Goal: Information Seeking & Learning: Learn about a topic

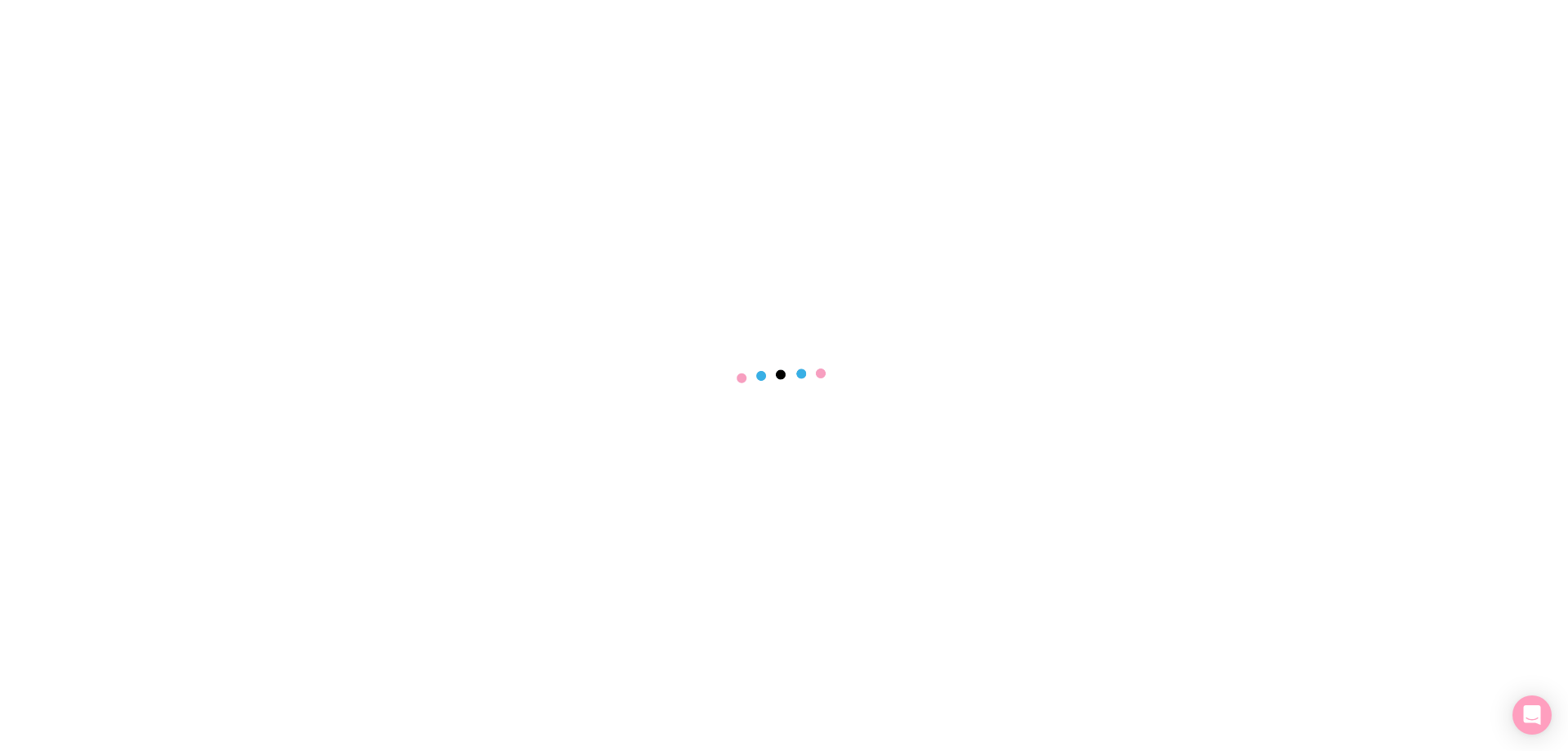
select select "NONE"
select select "hudled"
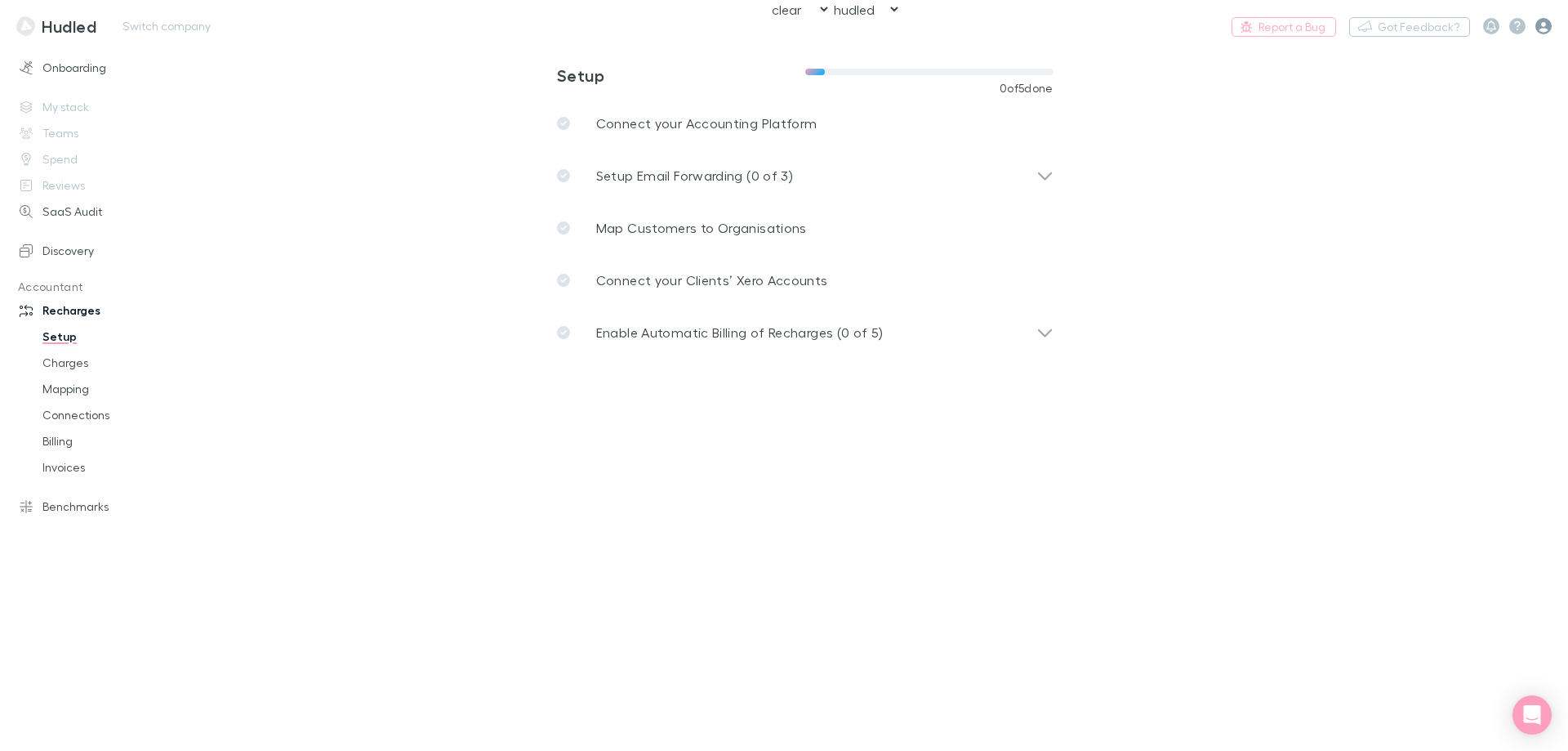
click at [1548, 24] on icon "button" at bounding box center [1544, 26] width 16 height 16
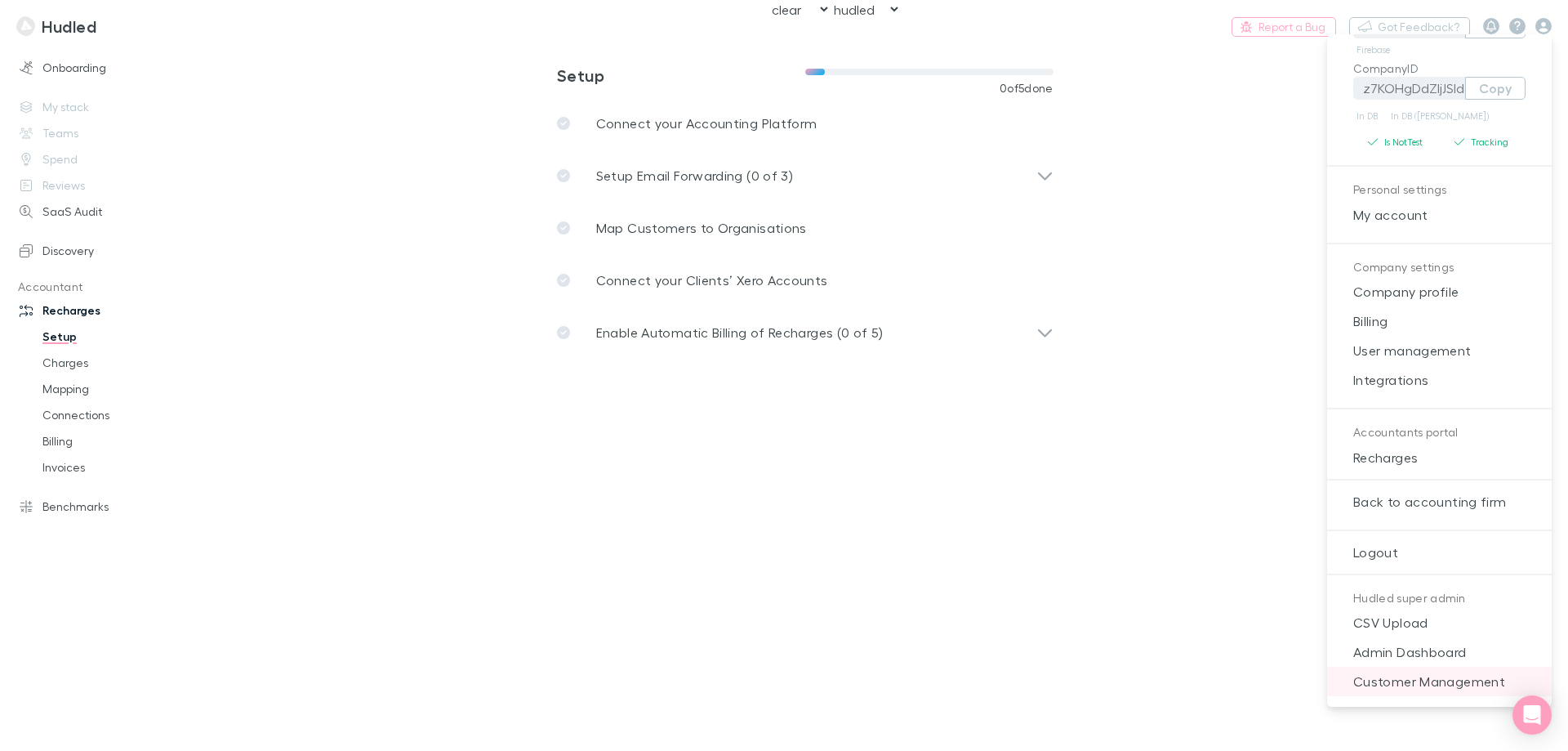
scroll to position [210, 0]
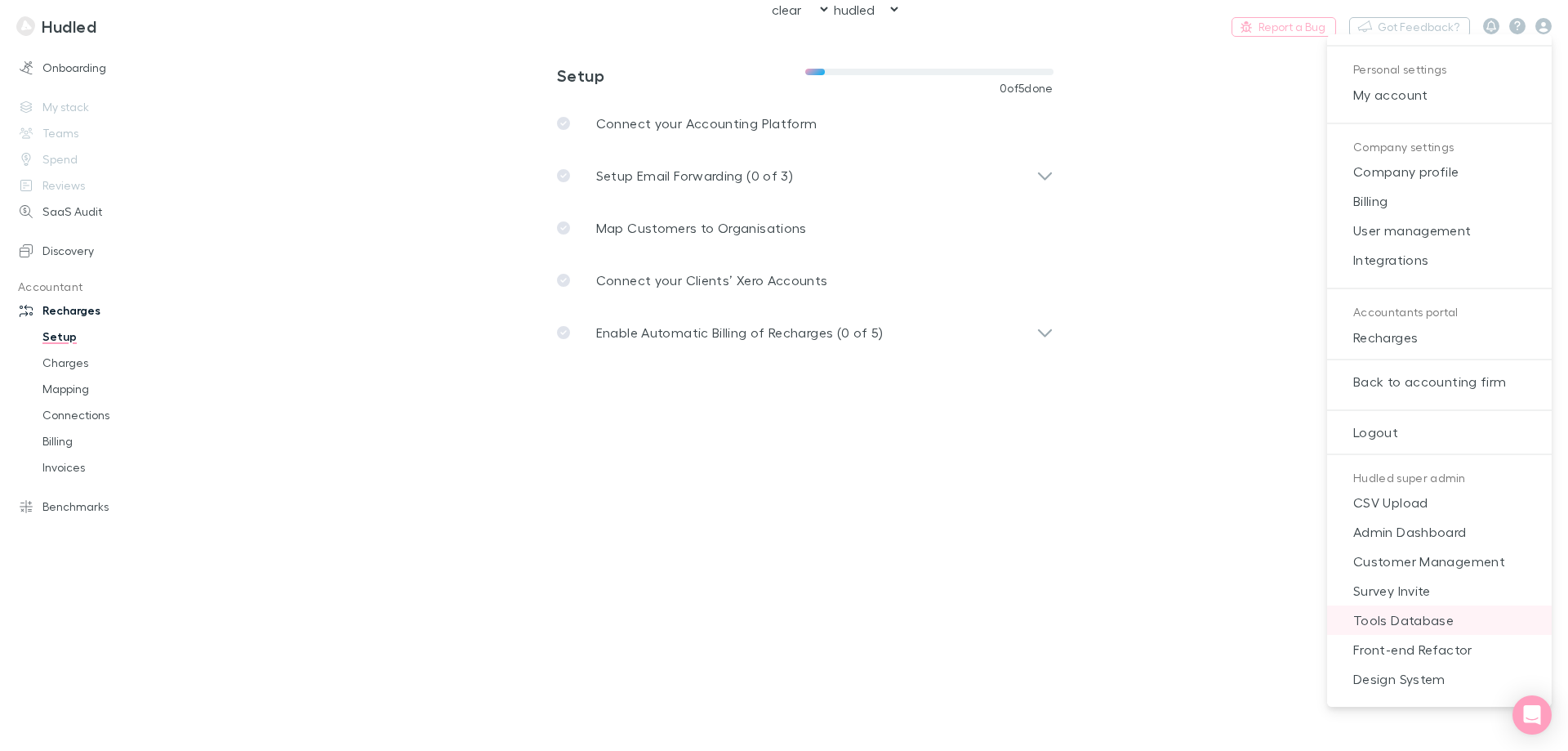
click at [1416, 612] on span "Tools Database" at bounding box center [1440, 620] width 198 height 20
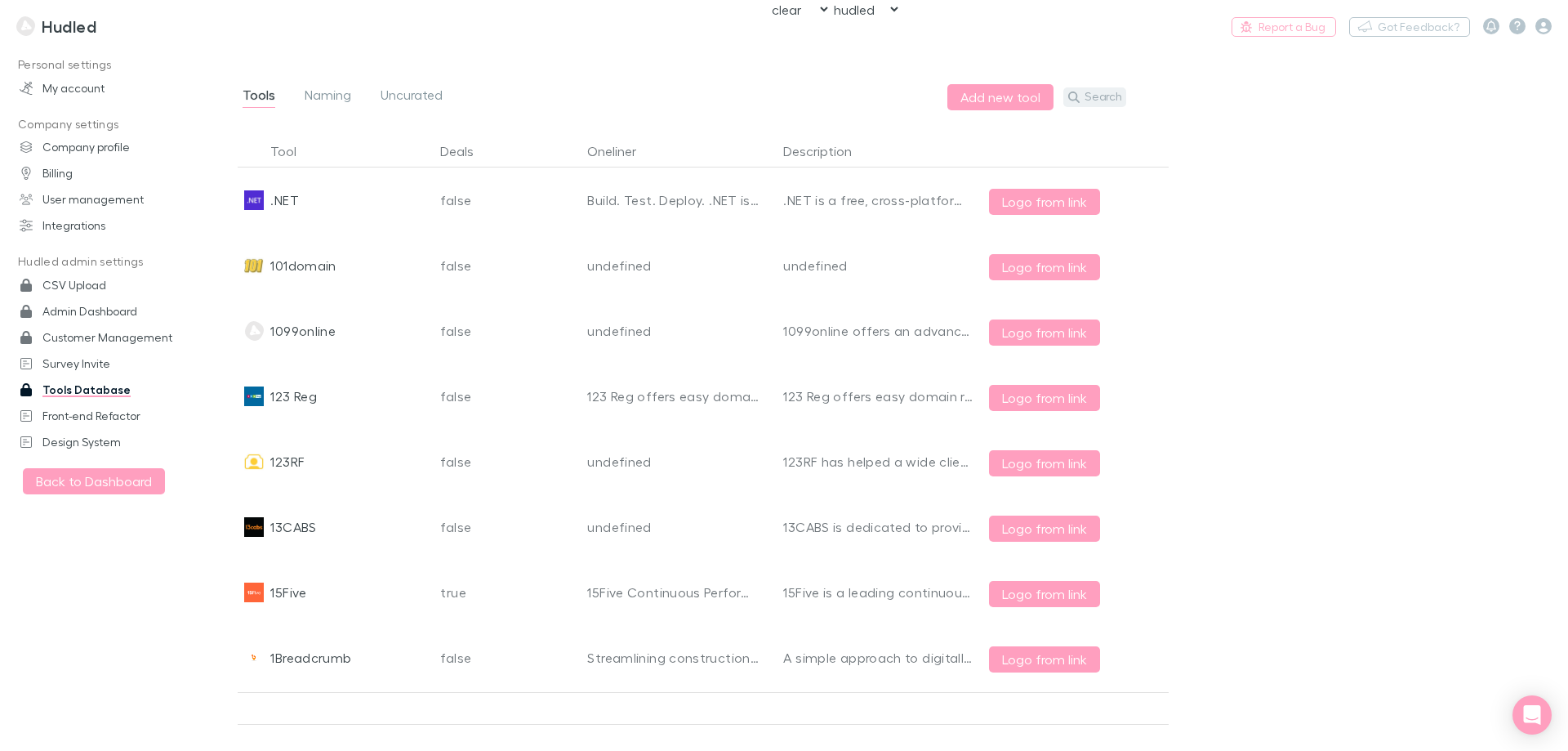
click at [1079, 93] on icon "button" at bounding box center [1074, 97] width 12 height 12
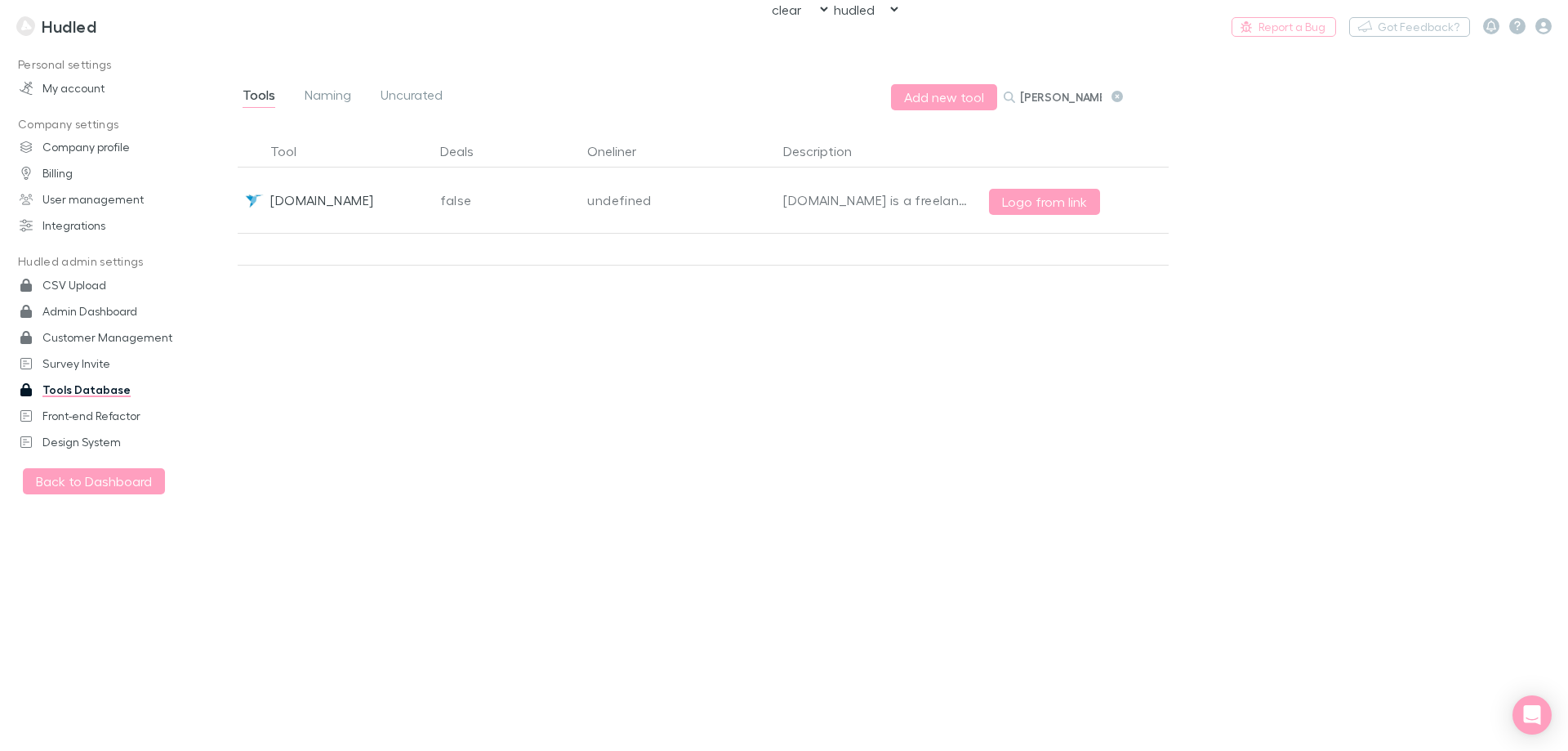
type input "freely"
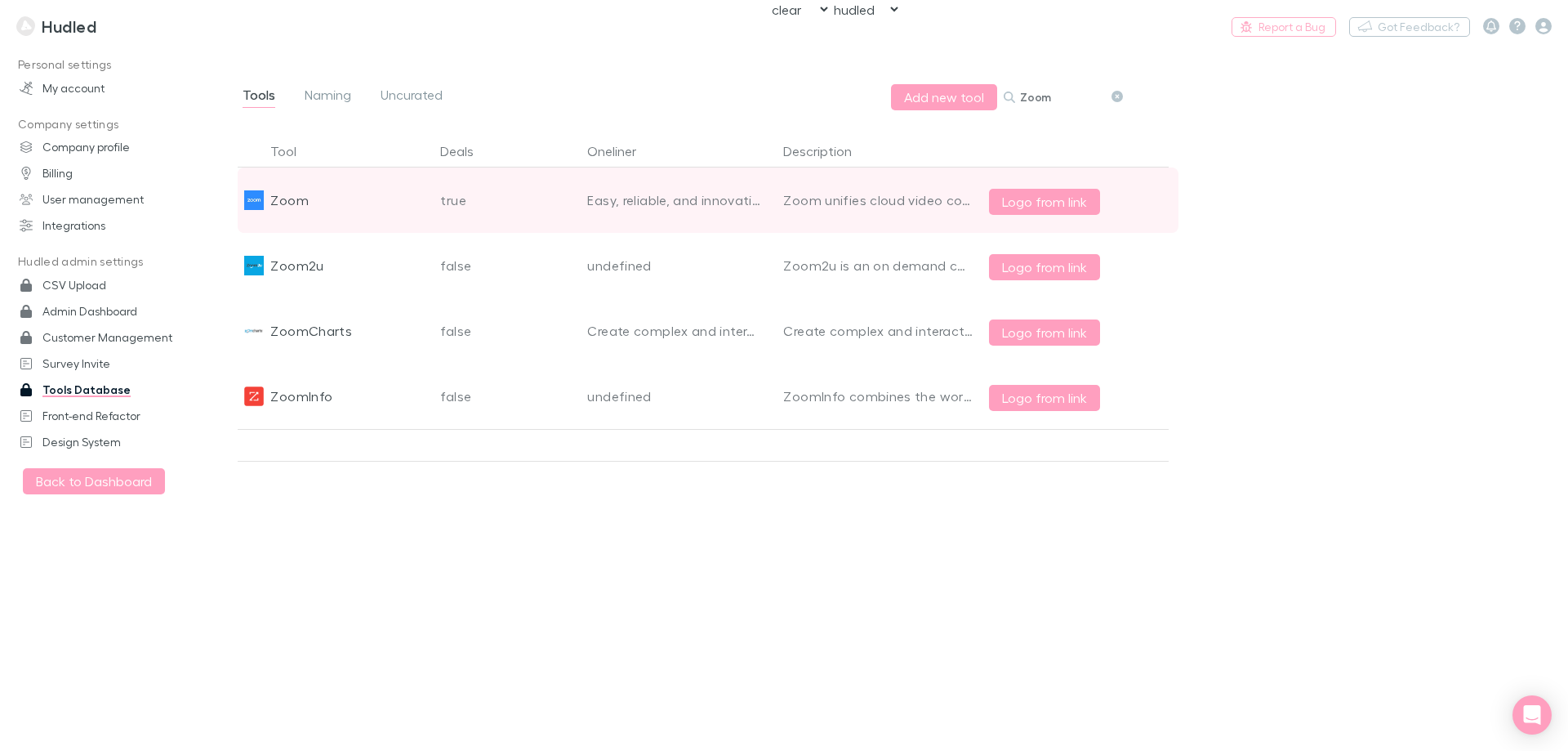
type input "Zoom"
click at [280, 198] on div "Zoom" at bounding box center [289, 199] width 38 height 66
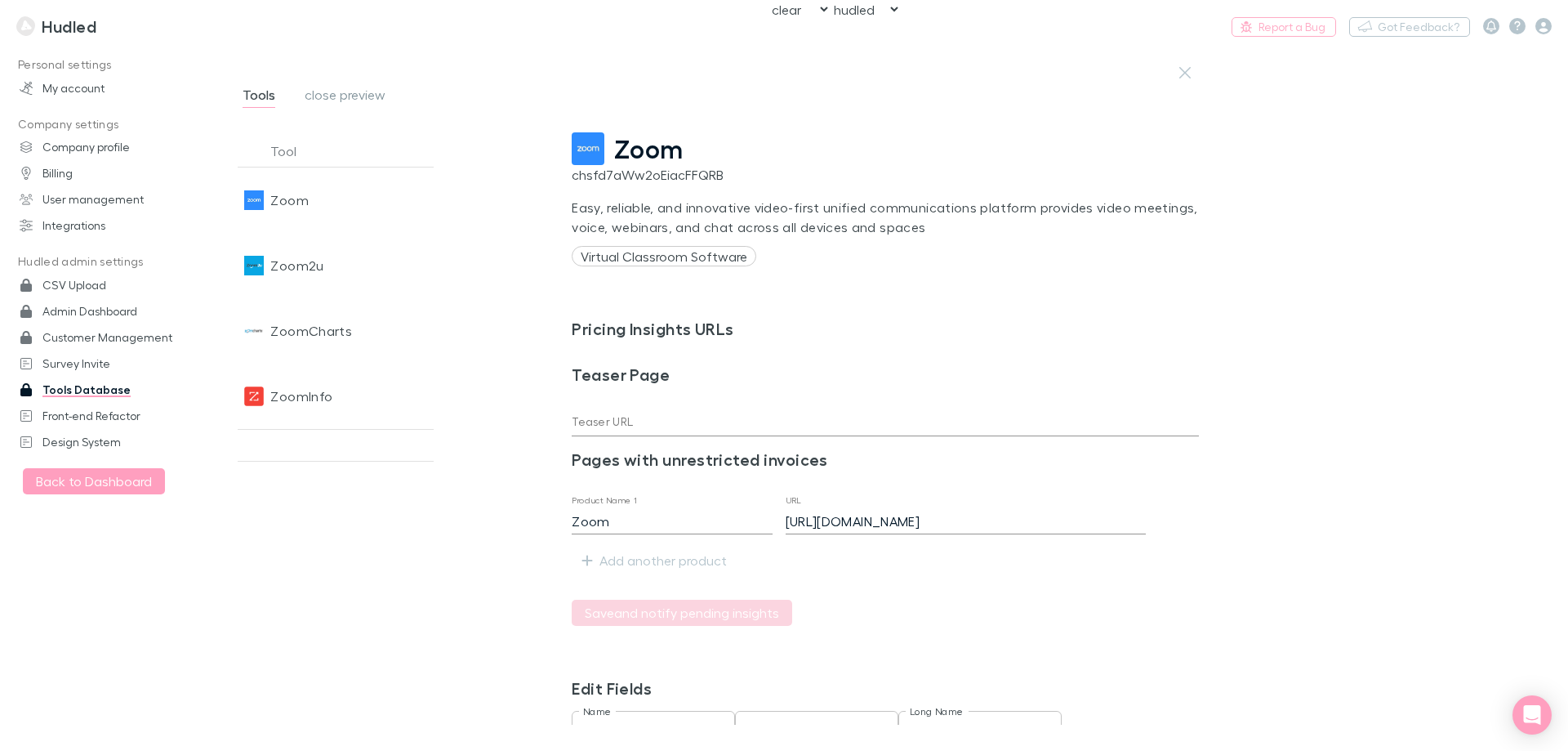
click at [663, 153] on span "Zoom" at bounding box center [648, 148] width 69 height 31
click at [348, 84] on link "close preview" at bounding box center [345, 97] width 84 height 26
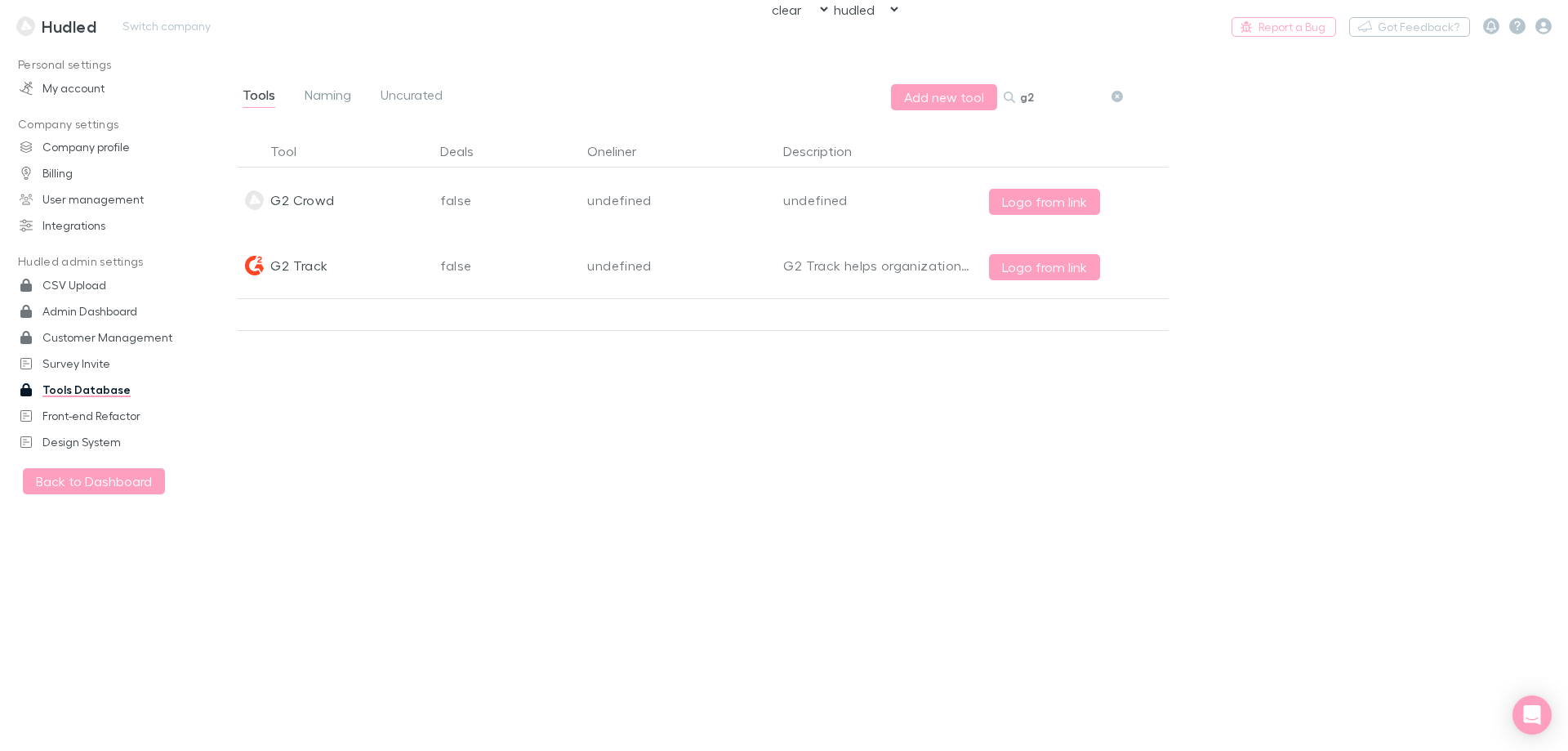
type input "g2"
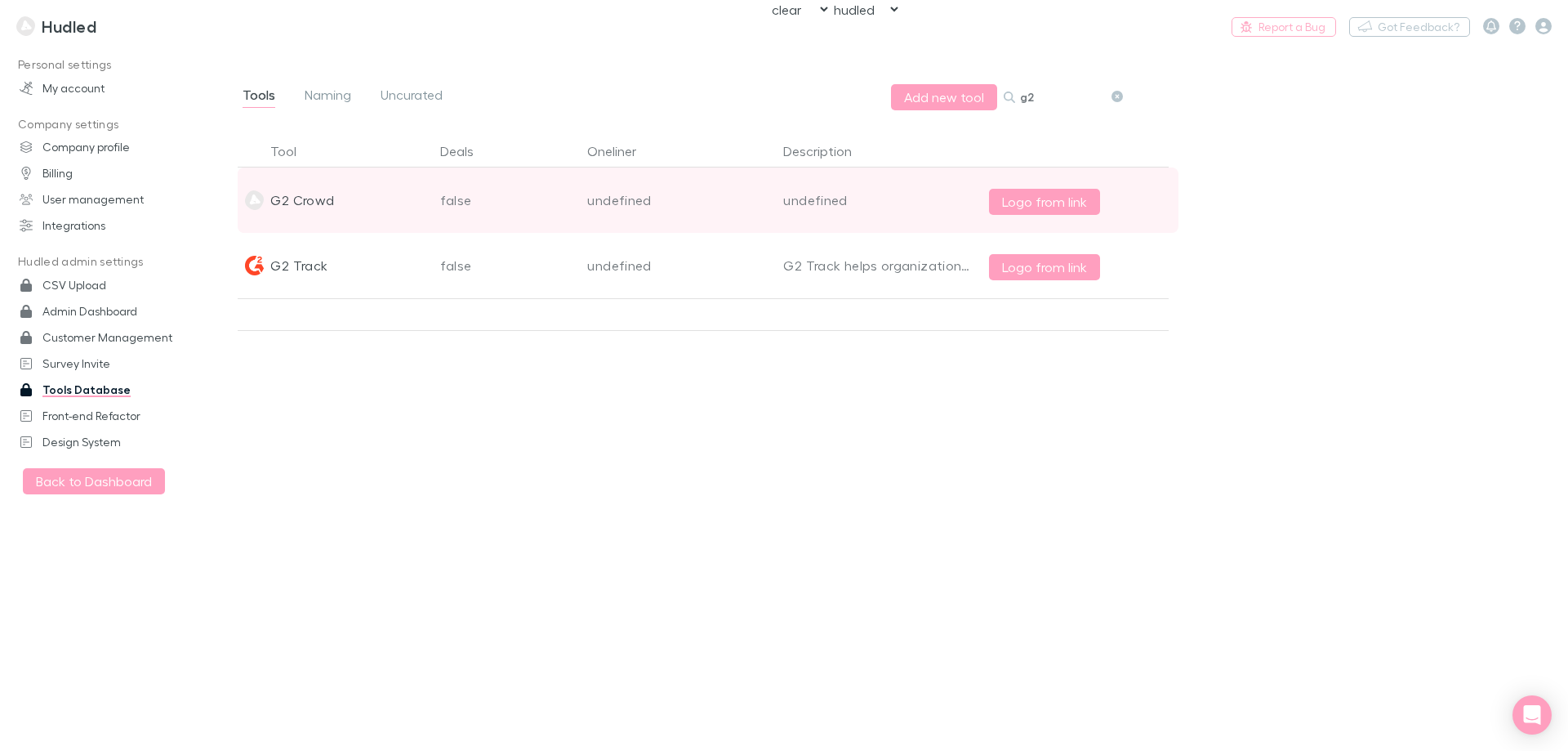
click at [294, 199] on div "G2 Crowd" at bounding box center [302, 199] width 64 height 66
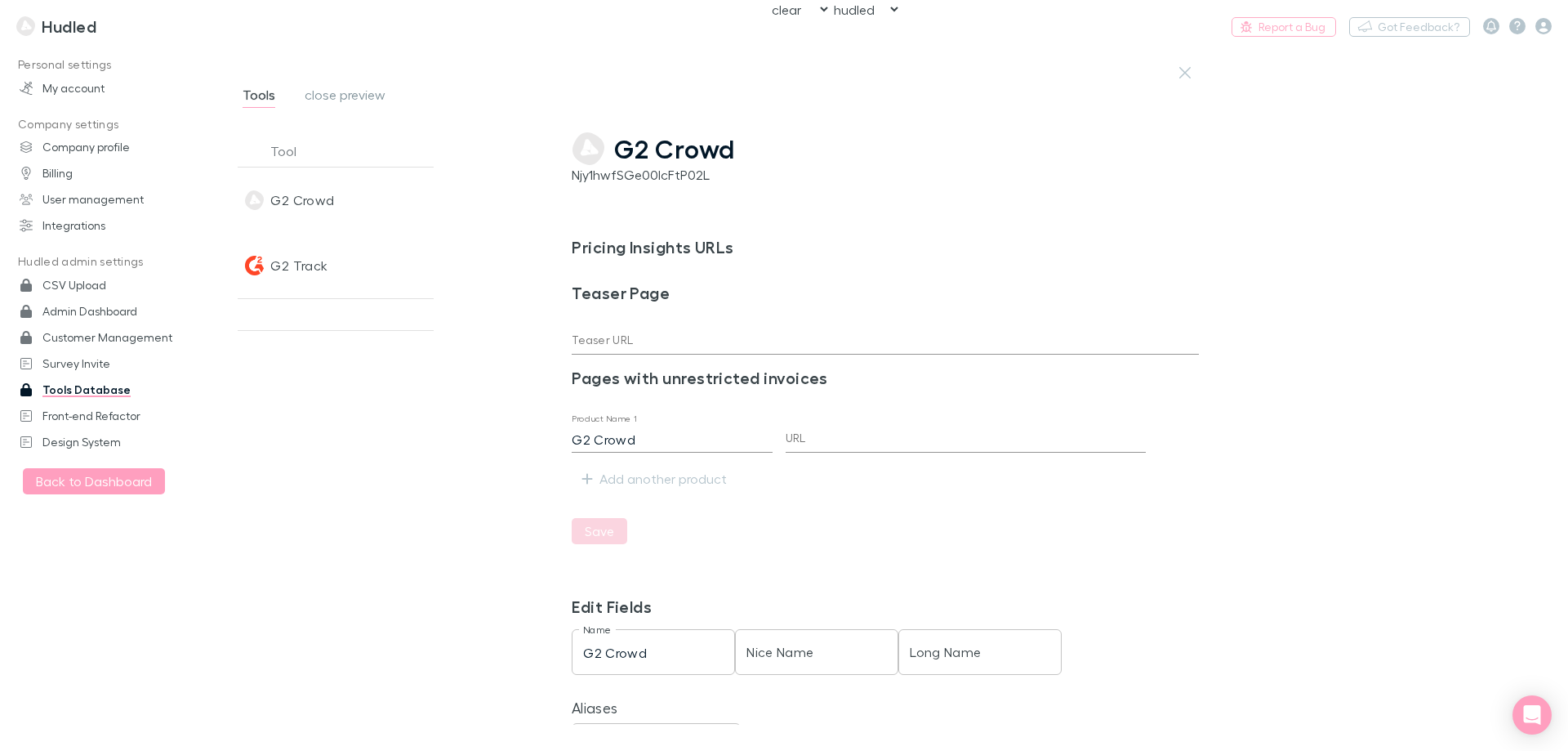
click at [674, 137] on span "G2 Crowd" at bounding box center [674, 148] width 121 height 31
click at [120, 22] on button "Switch company" at bounding box center [167, 26] width 108 height 20
type input "A3lRilbb6WNgh04mzUUP"
click at [787, 130] on div at bounding box center [784, 376] width 1568 height 751
click at [139, 346] on link "Customer Management" at bounding box center [112, 337] width 217 height 26
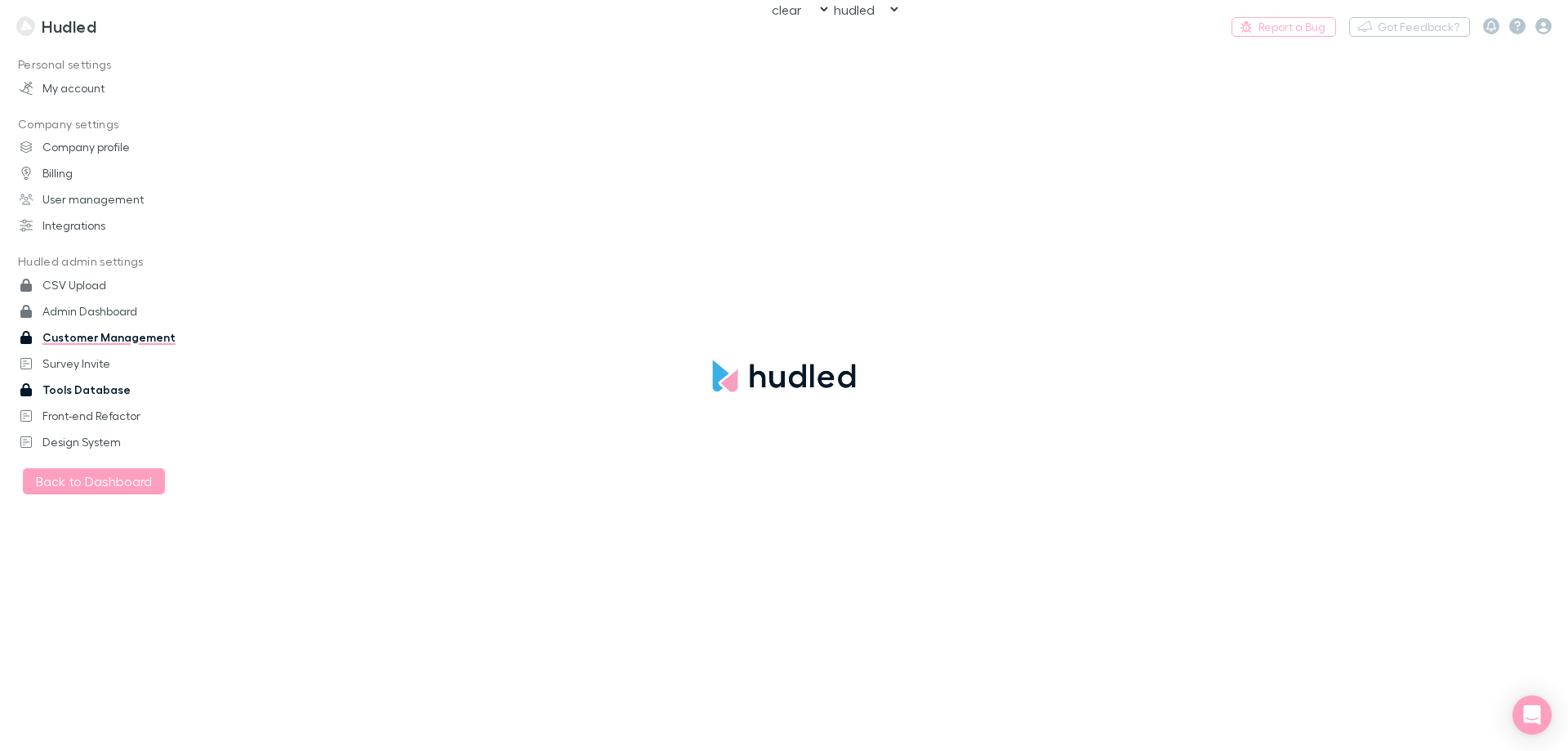
click at [103, 384] on link "Tools Database" at bounding box center [112, 389] width 217 height 26
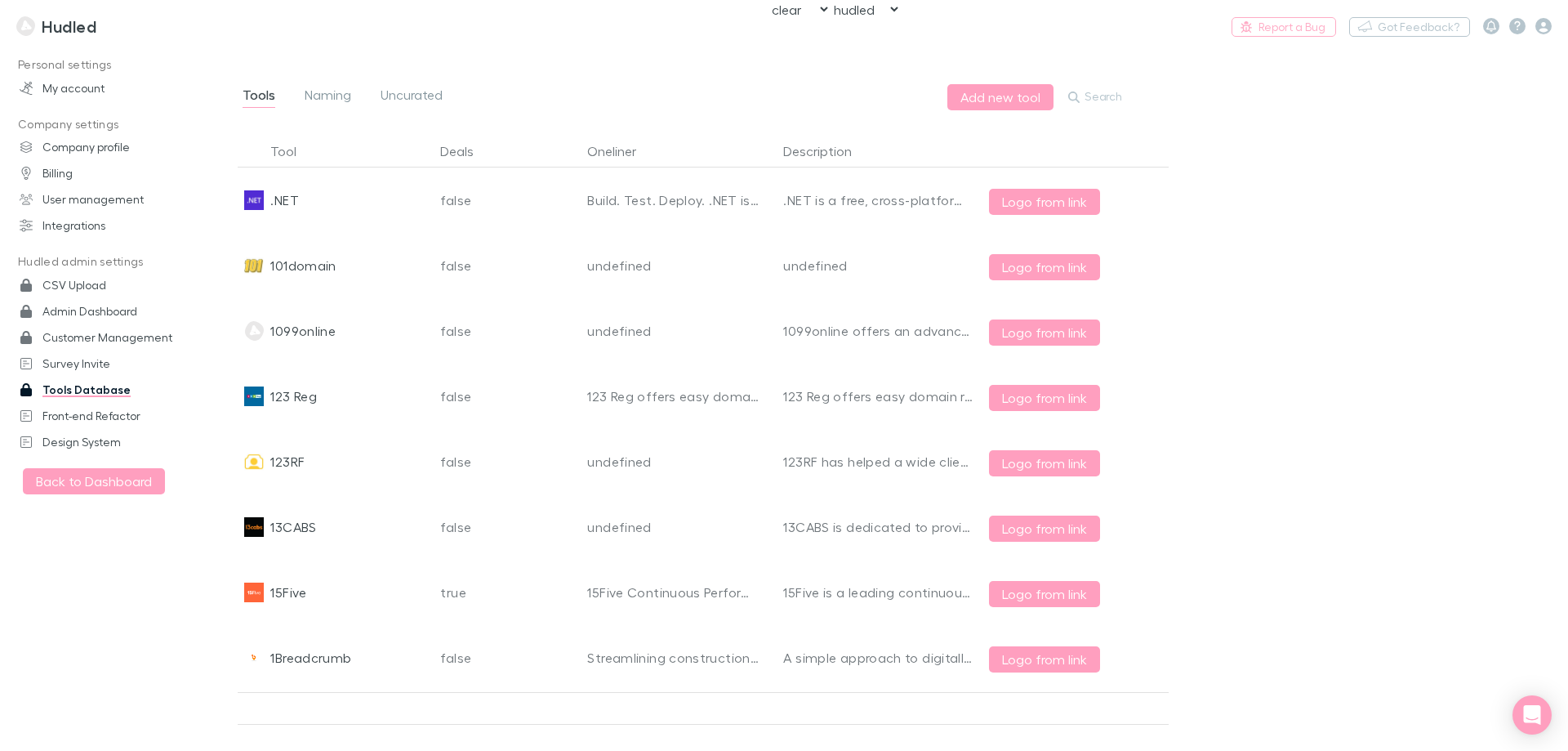
click at [1088, 99] on button "Search" at bounding box center [1095, 97] width 63 height 20
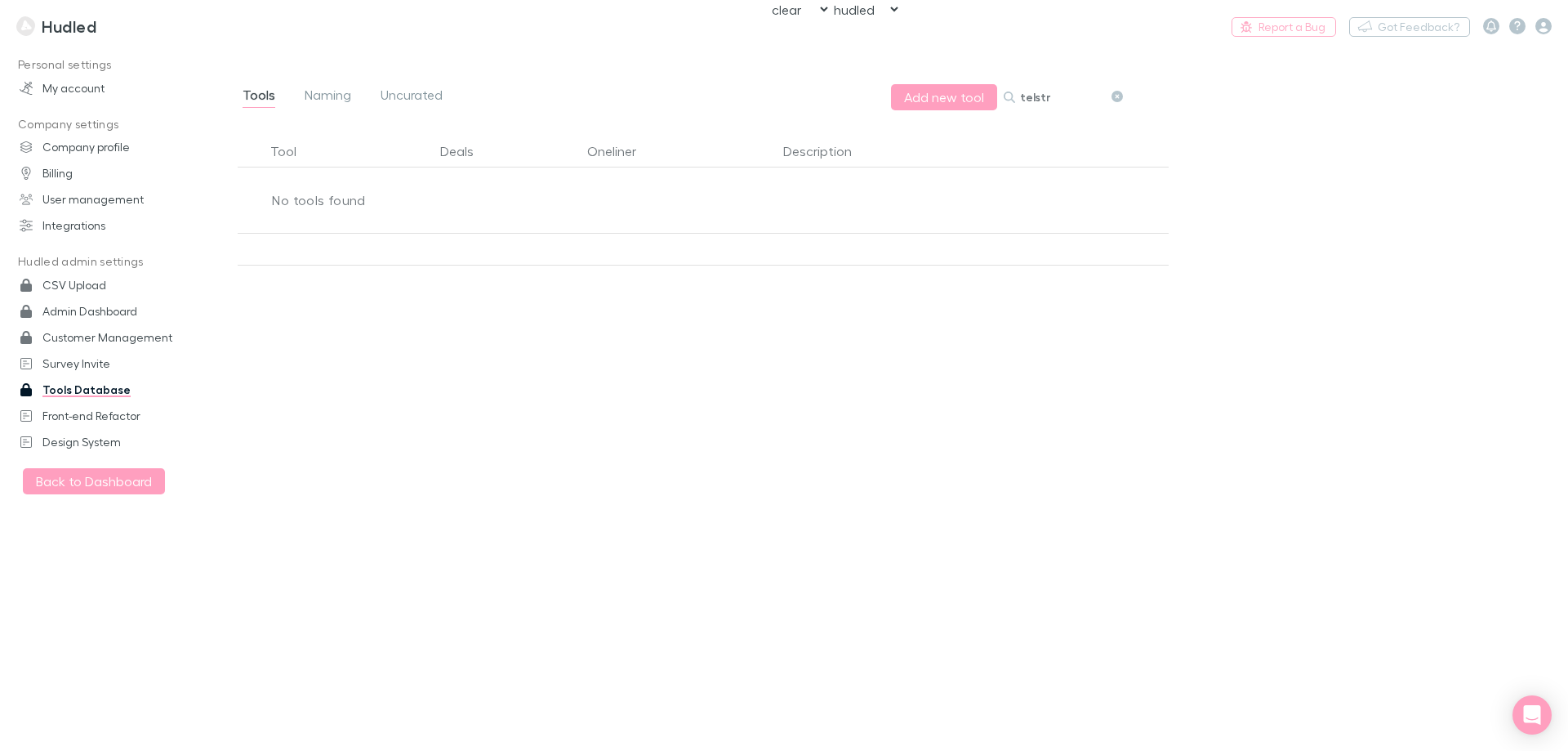
type input "telstra"
click at [1052, 96] on input "=" at bounding box center [1061, 96] width 82 height 22
drag, startPoint x: 1052, startPoint y: 96, endPoint x: 1060, endPoint y: 102, distance: 10.0
click at [1052, 98] on input "=" at bounding box center [1061, 96] width 82 height 22
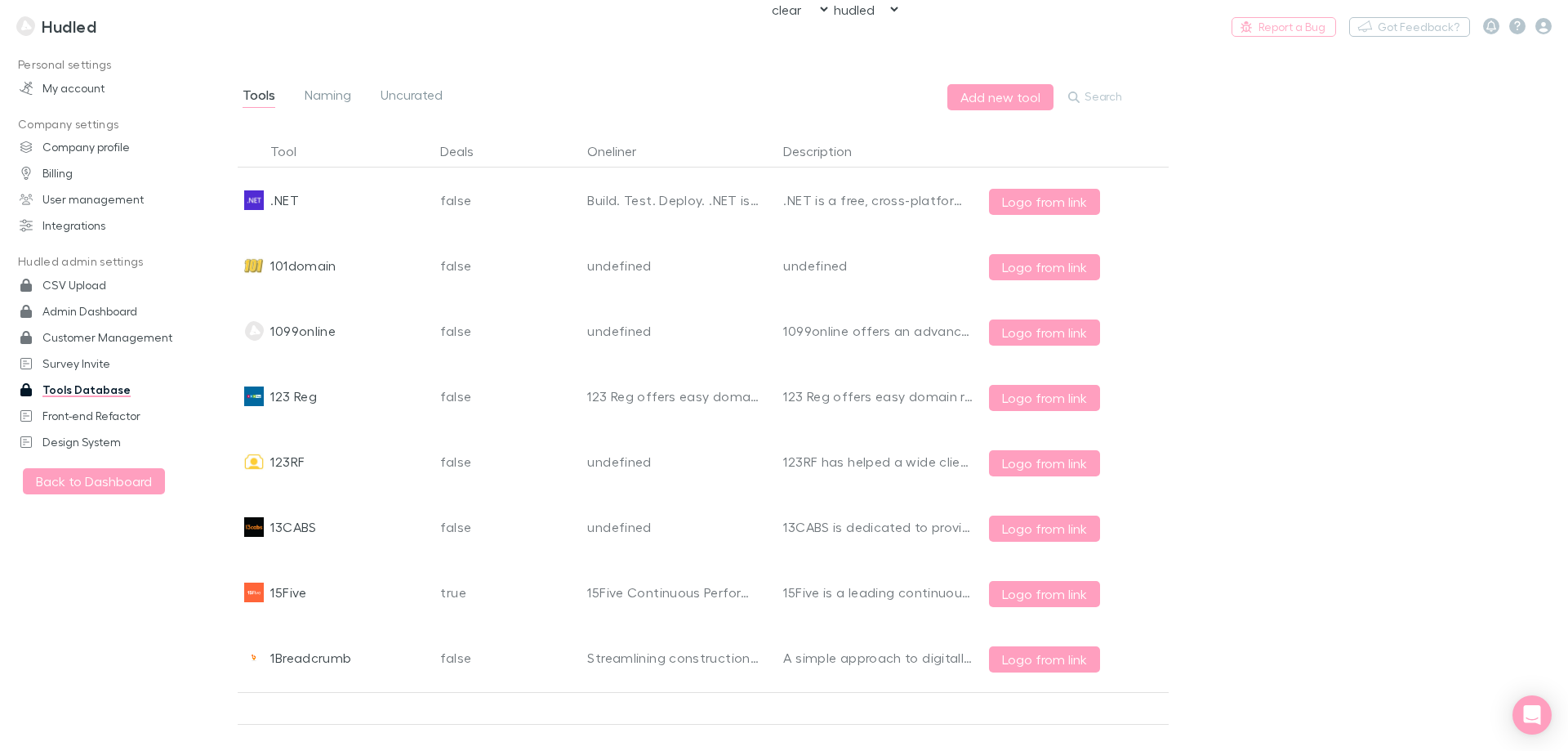
click at [1085, 100] on button "Search" at bounding box center [1095, 97] width 63 height 20
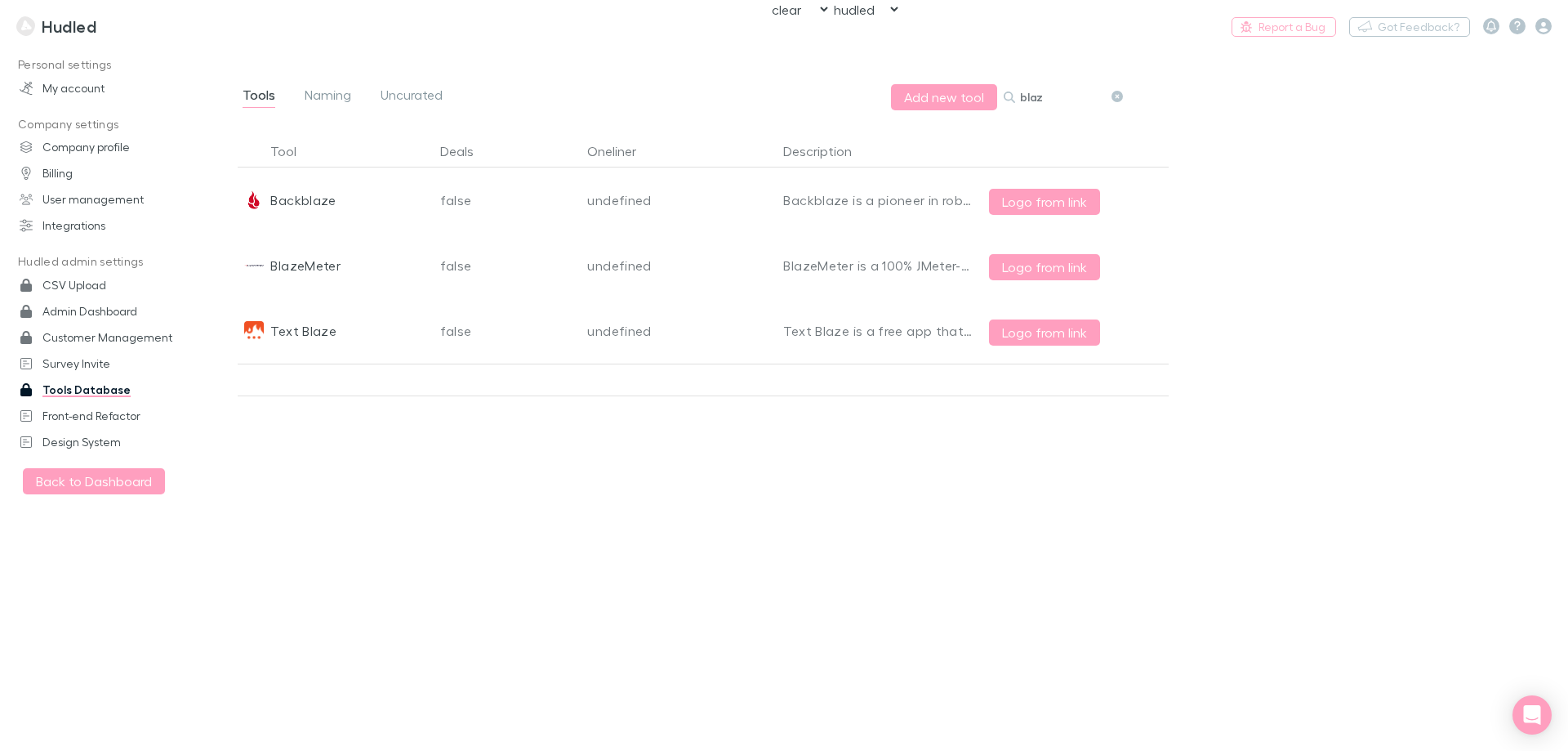
type input "blaze"
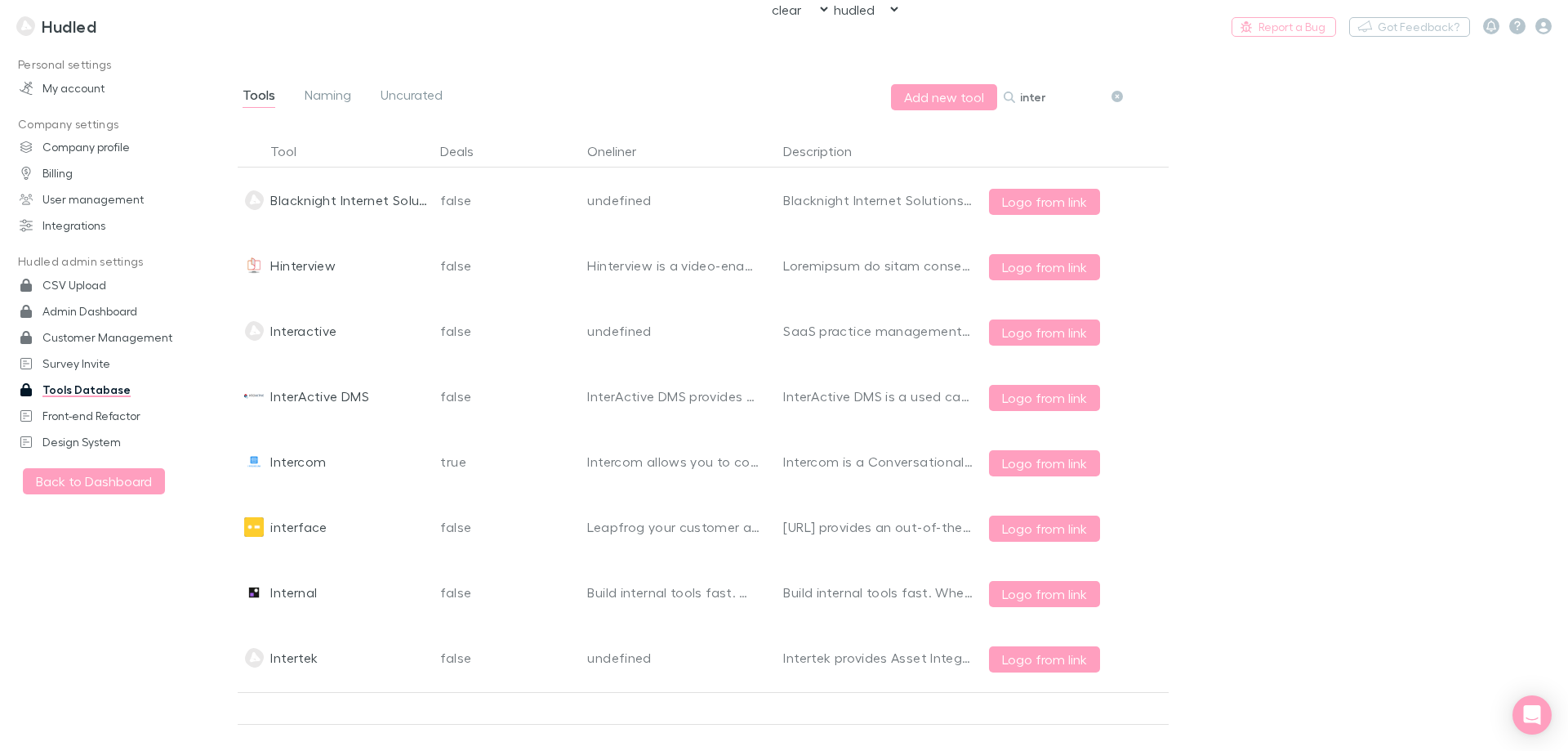
click at [1045, 97] on input "inter" at bounding box center [1061, 96] width 82 height 22
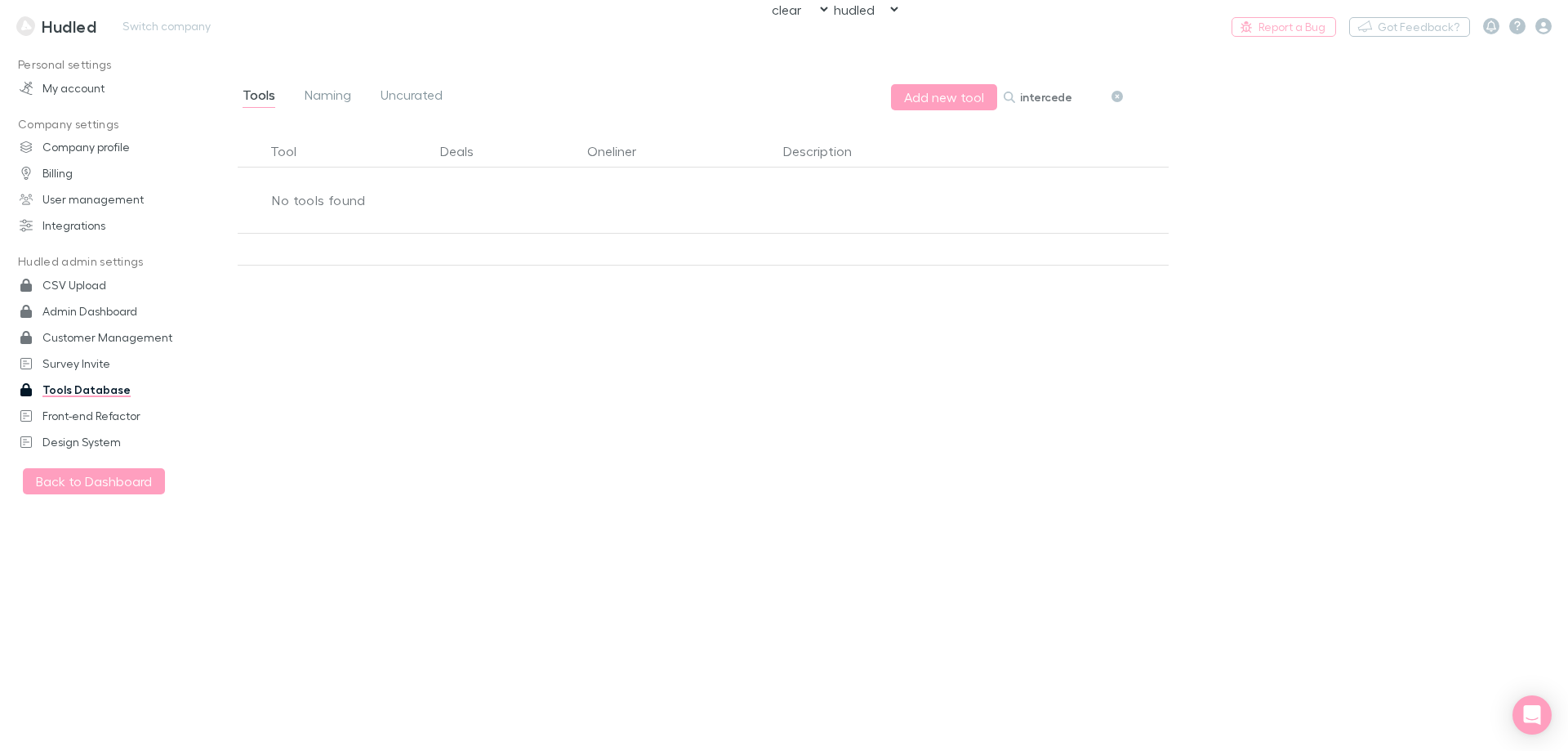
type input "intercede"
click at [76, 28] on h3 "Hudled" at bounding box center [68, 26] width 55 height 20
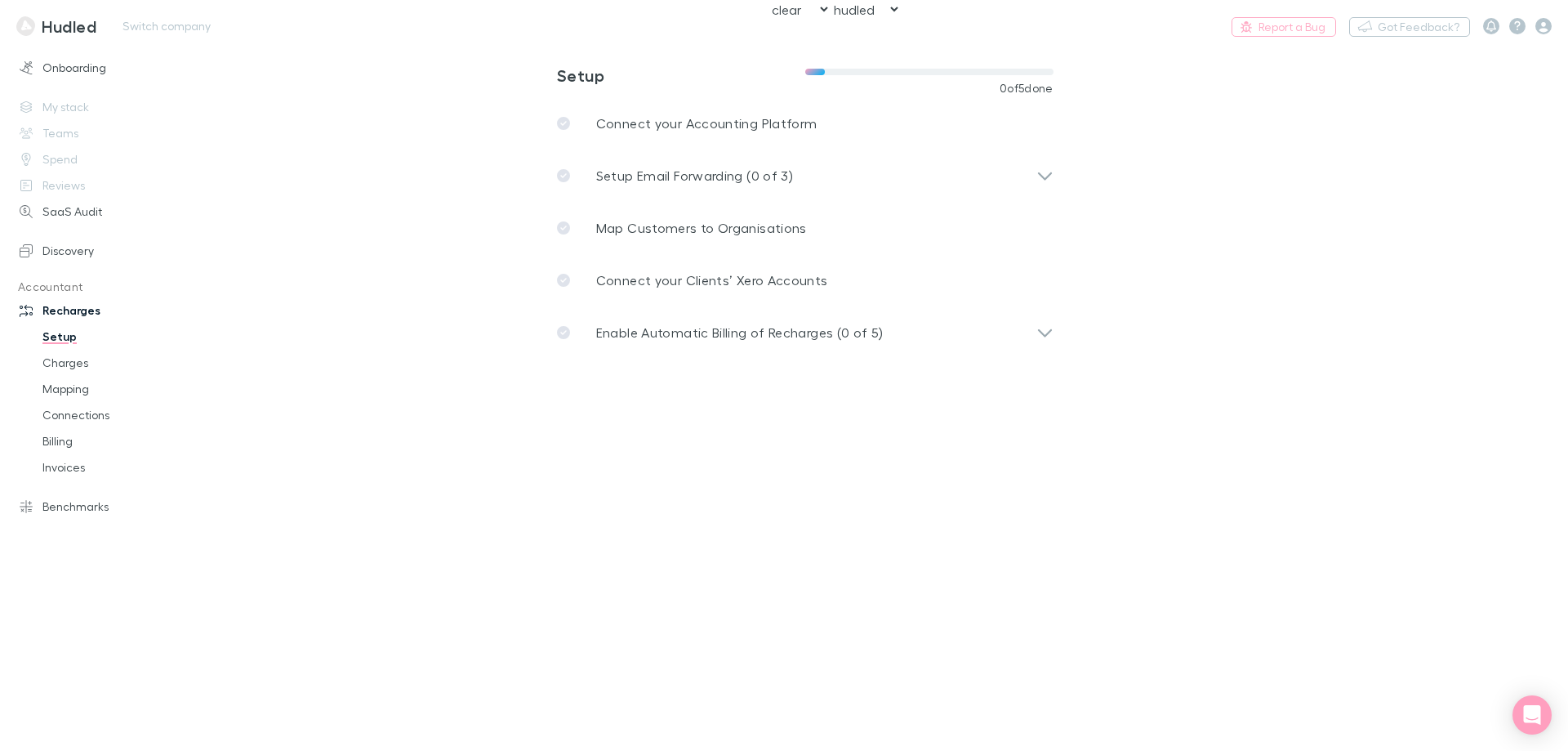
click at [1555, 35] on div "Report a Bug Nothing Got Feedback?" at bounding box center [1396, 26] width 343 height 22
click at [1546, 26] on icon "button" at bounding box center [1544, 26] width 16 height 16
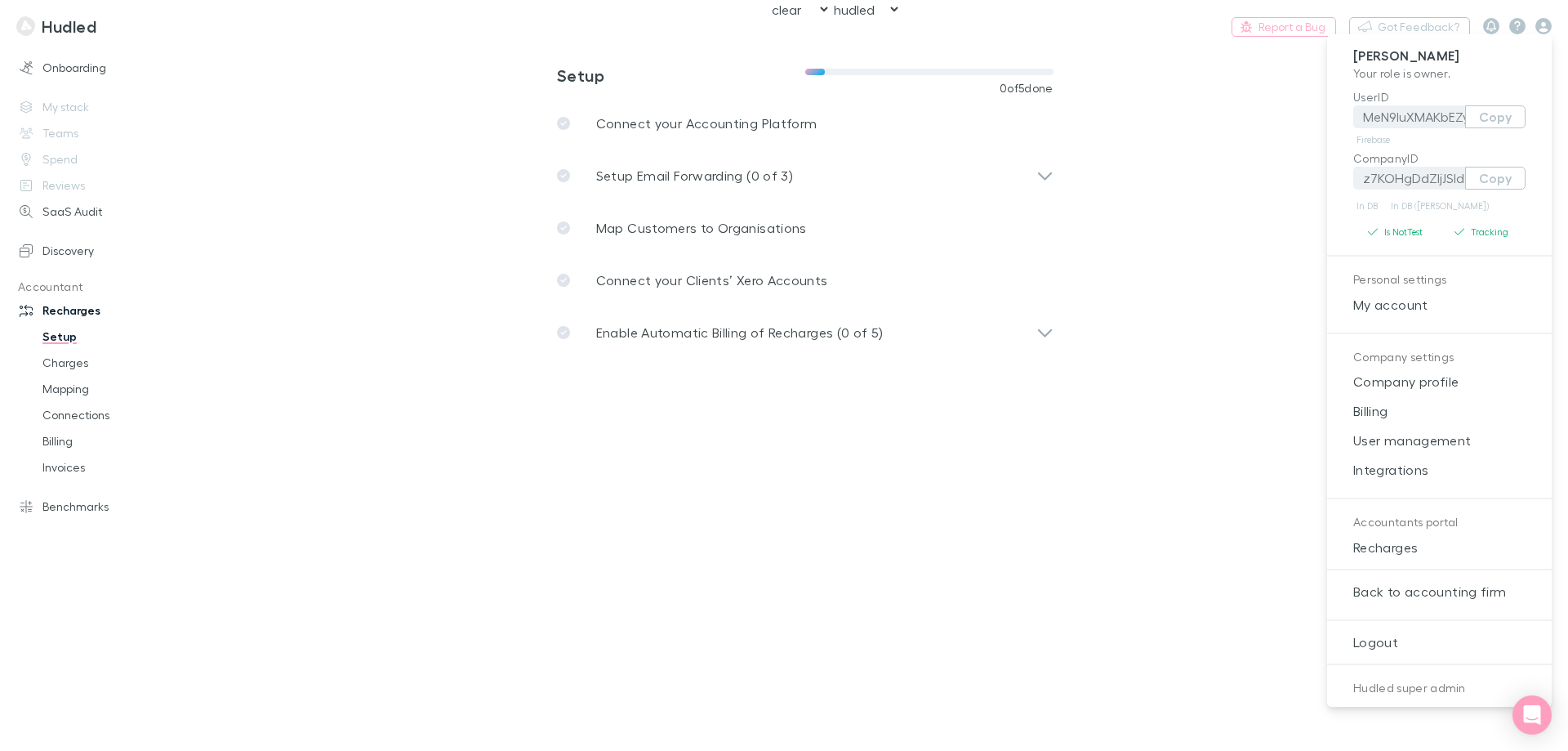
scroll to position [210, 0]
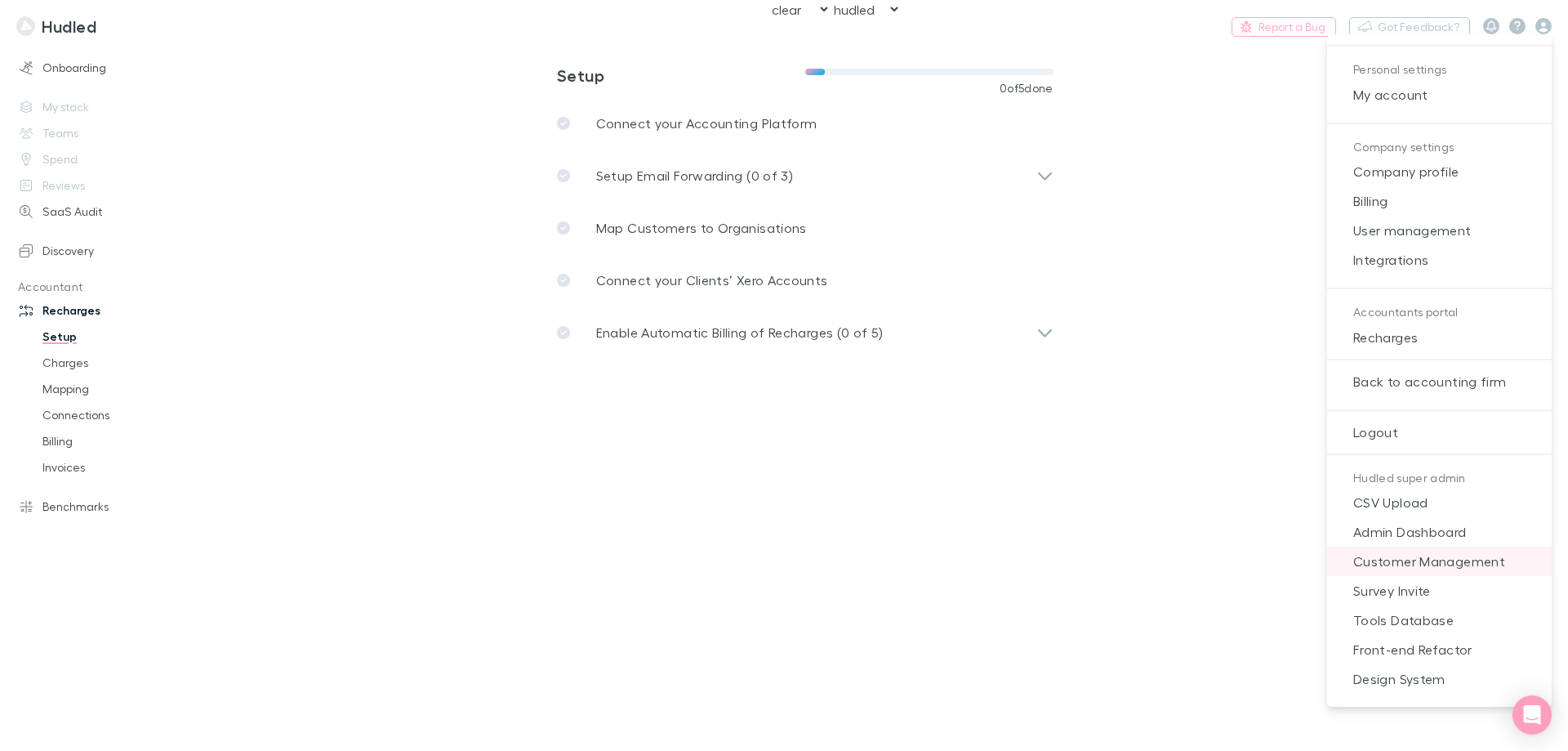
click at [1448, 562] on span "Customer Management" at bounding box center [1440, 561] width 198 height 20
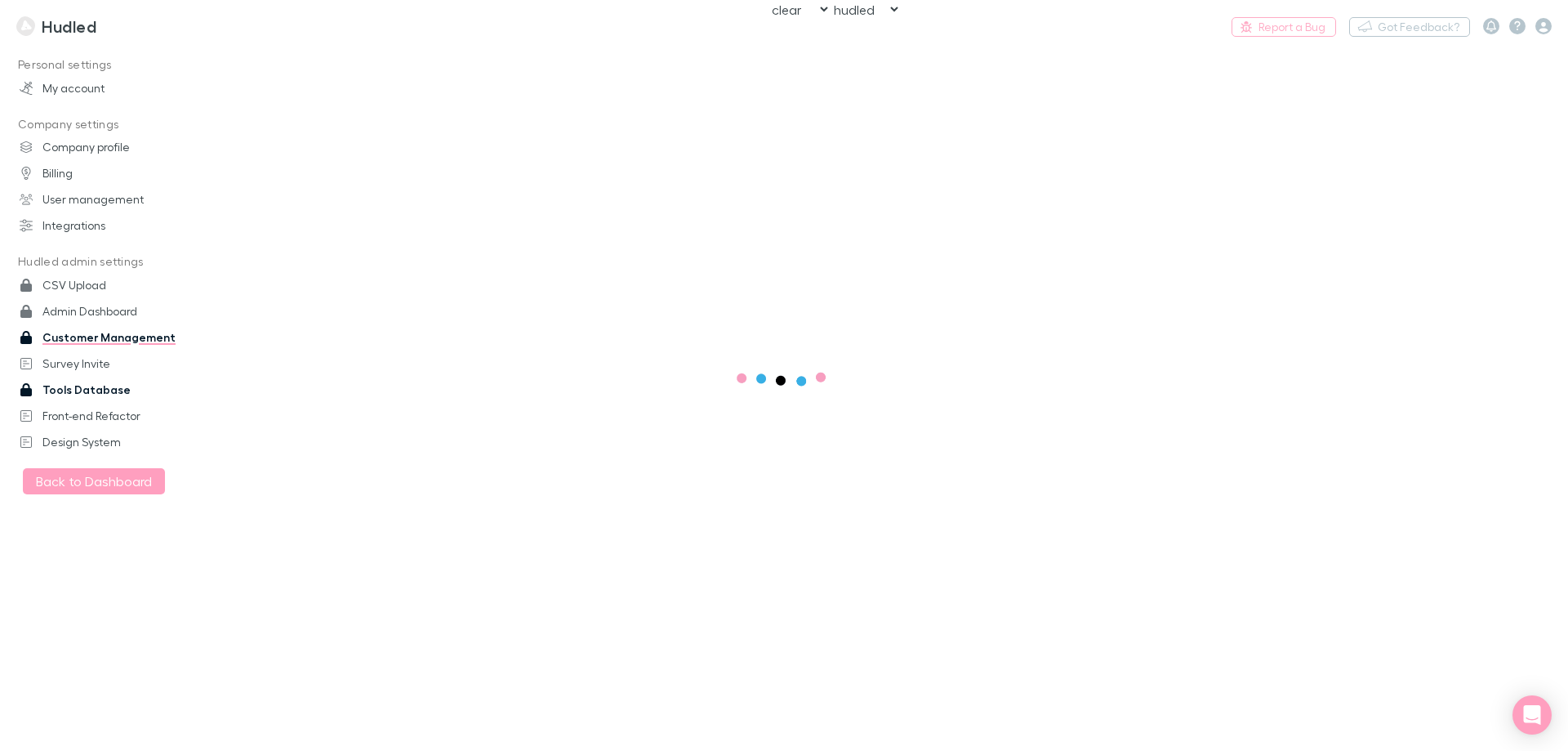
click at [89, 389] on link "Tools Database" at bounding box center [112, 389] width 217 height 26
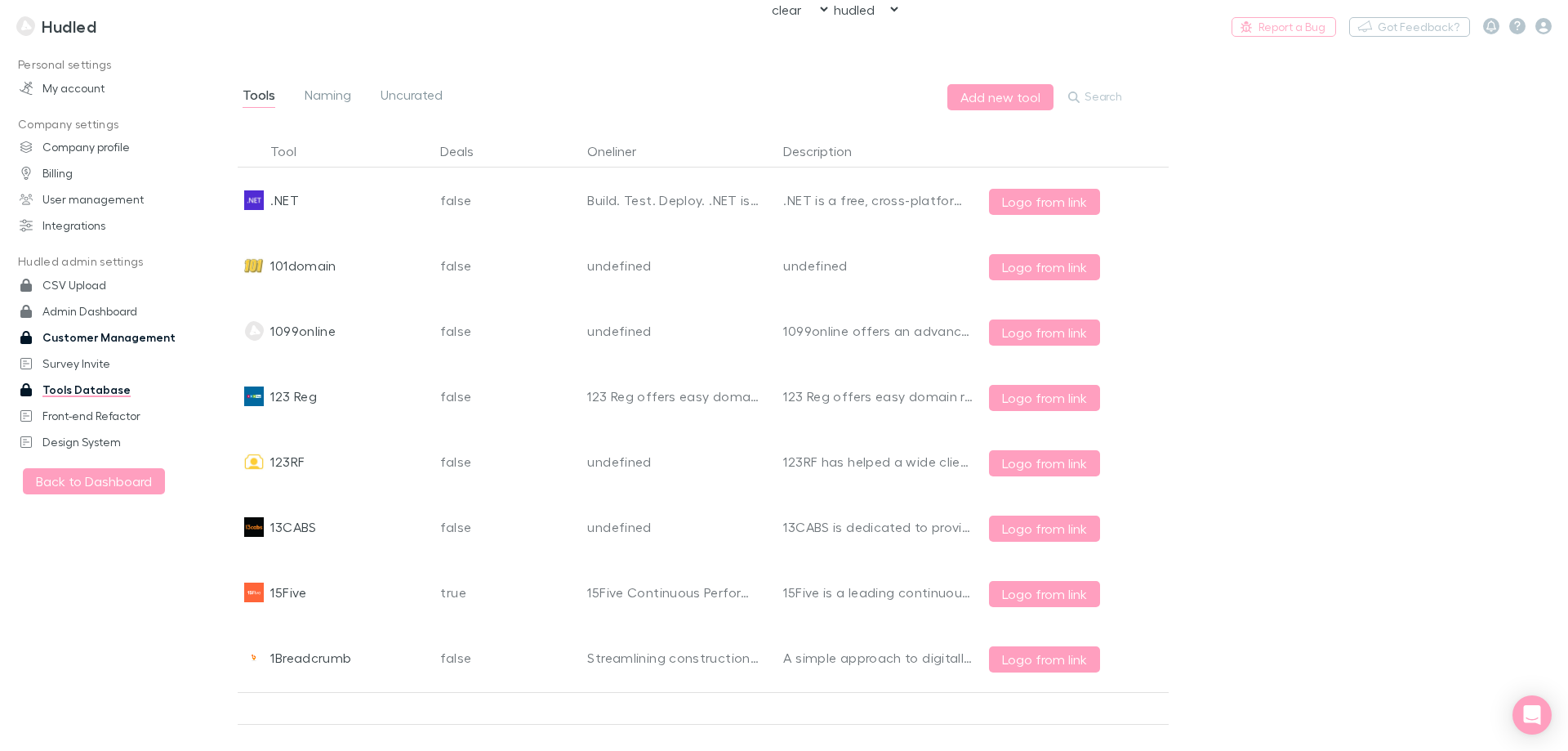
click at [108, 334] on link "Customer Management" at bounding box center [112, 337] width 217 height 26
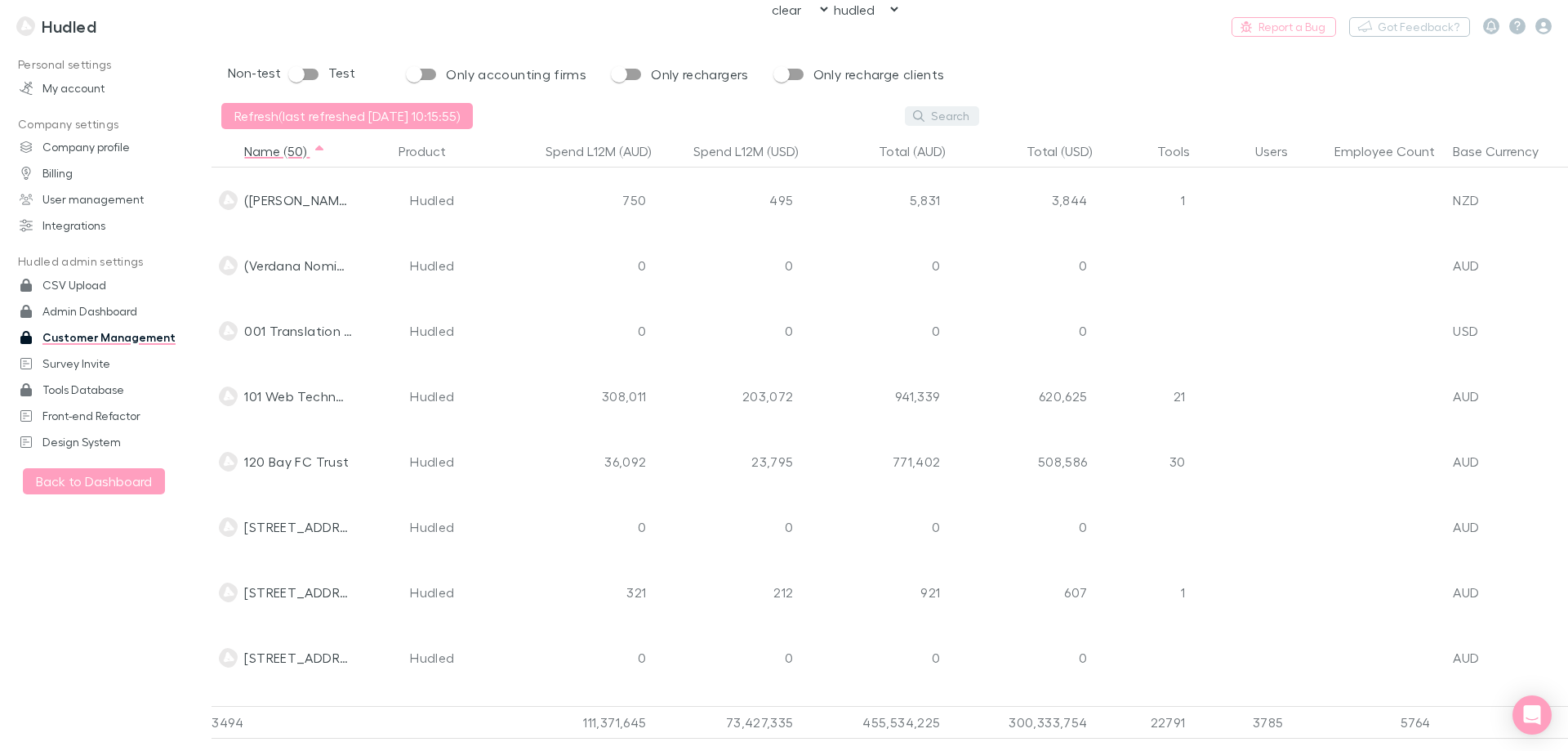
click at [956, 122] on button "Search" at bounding box center [942, 116] width 75 height 20
paste input "A3lRilbb6WNgh04mzUUP"
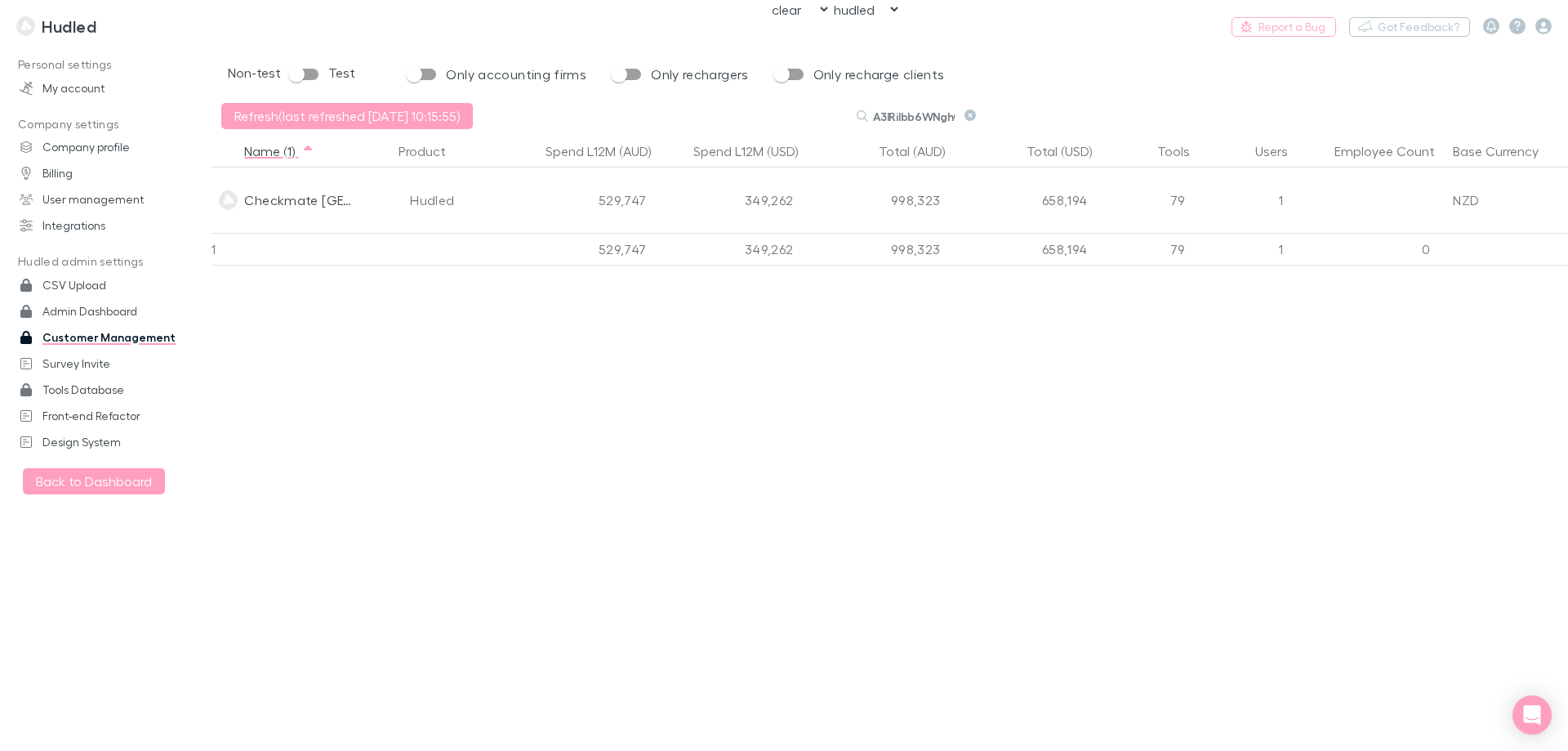
scroll to position [0, 47]
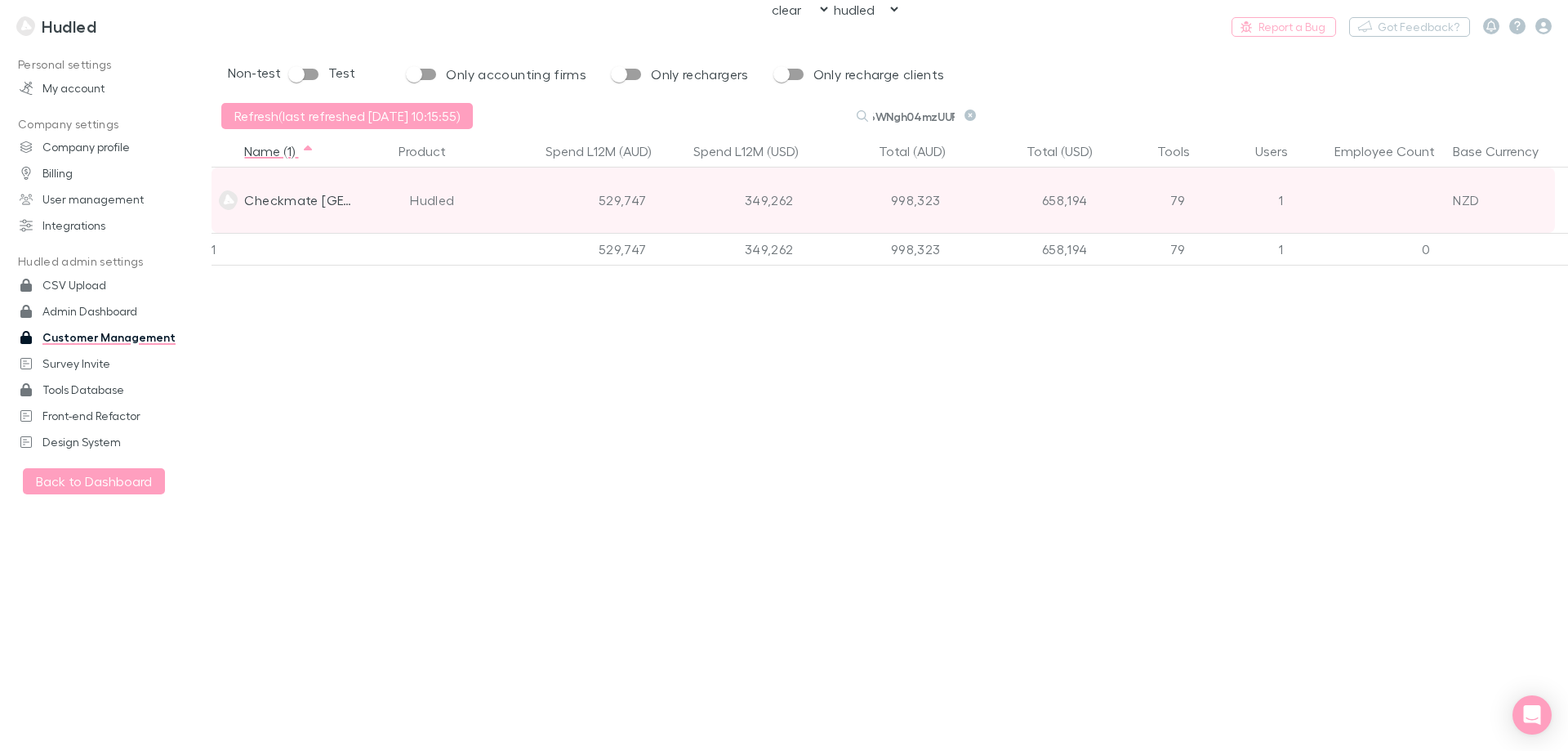
type input "A3lRilbb6WNgh04mzUUP"
click at [357, 203] on div "Checkmate [GEOGRAPHIC_DATA]" at bounding box center [286, 199] width 147 height 66
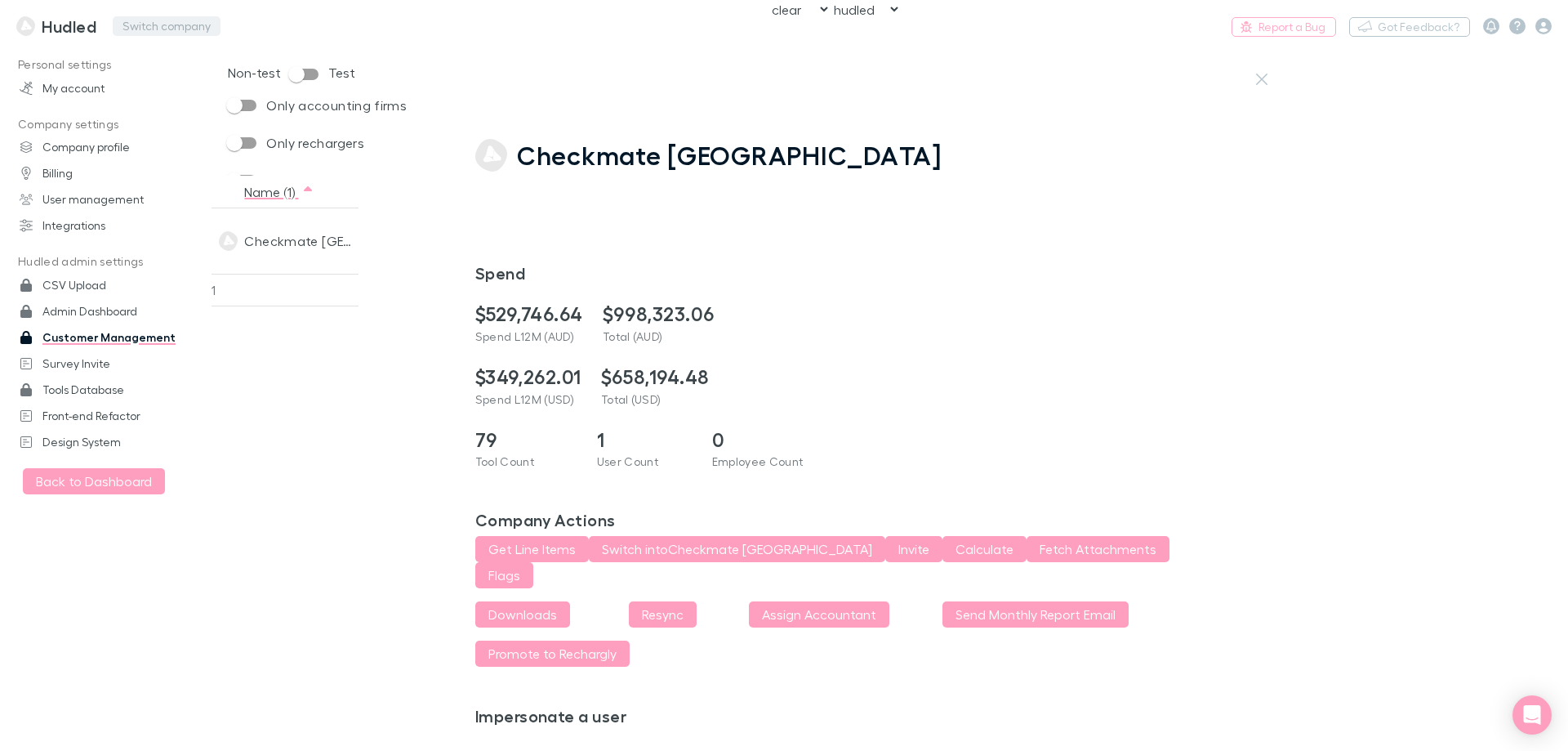
click at [158, 31] on button "Switch company" at bounding box center [167, 26] width 108 height 20
type input "[PERSON_NAME][EMAIL_ADDRESS][DOMAIN_NAME]"
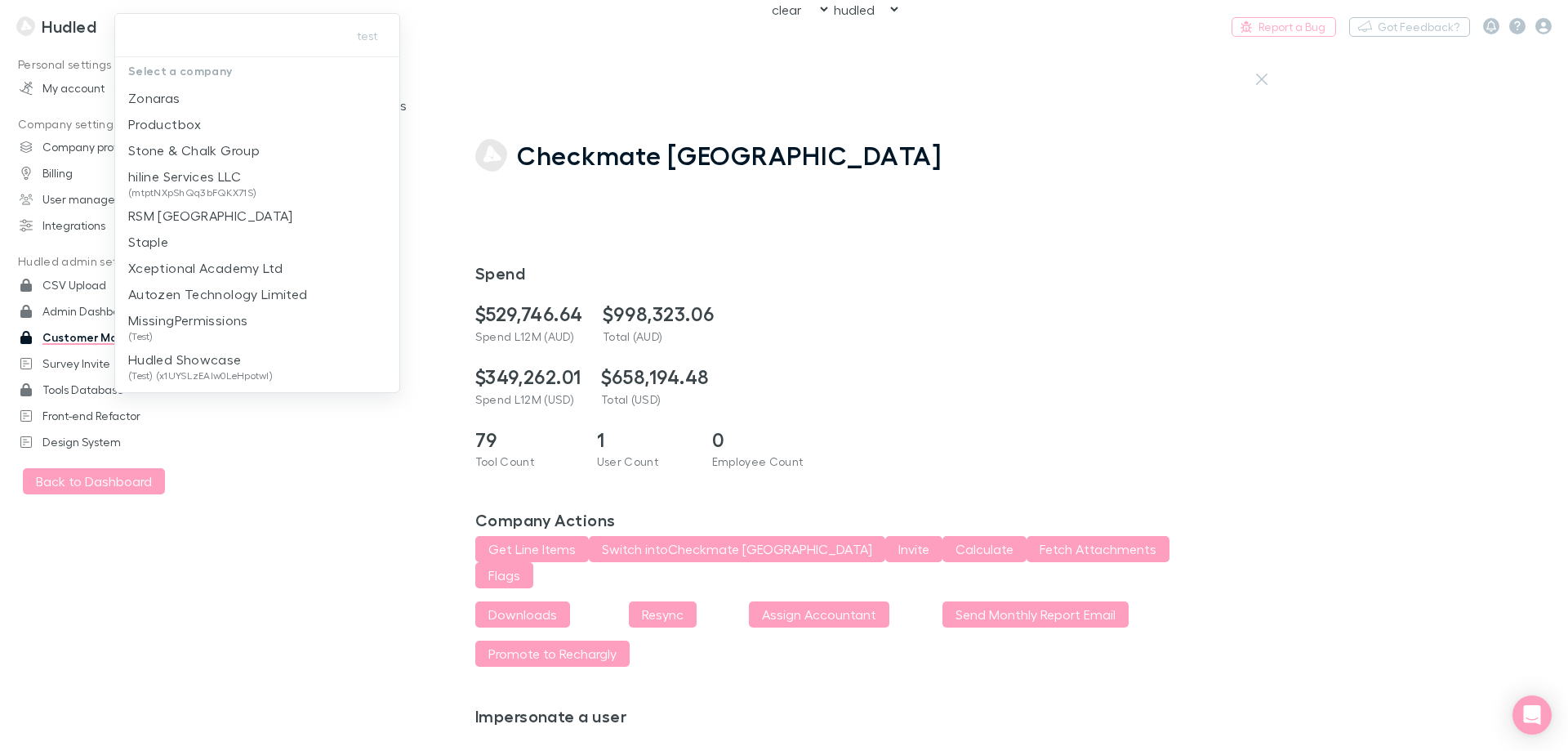
click at [673, 550] on div at bounding box center [784, 376] width 1568 height 751
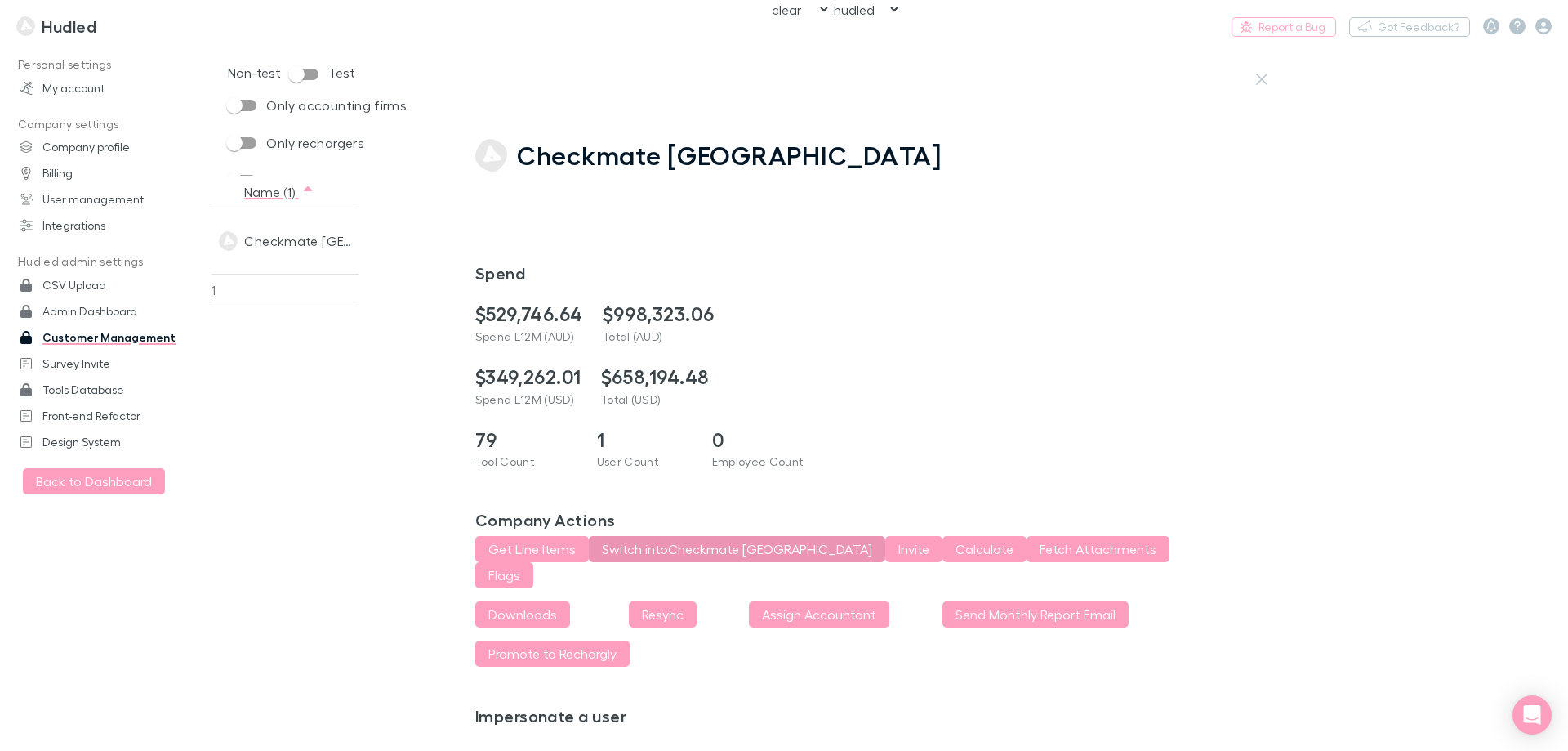
click at [649, 548] on button "Switch into Checkmate [GEOGRAPHIC_DATA]" at bounding box center [737, 549] width 296 height 26
click at [61, 22] on h3 "Checkmate [GEOGRAPHIC_DATA]" at bounding box center [174, 26] width 267 height 20
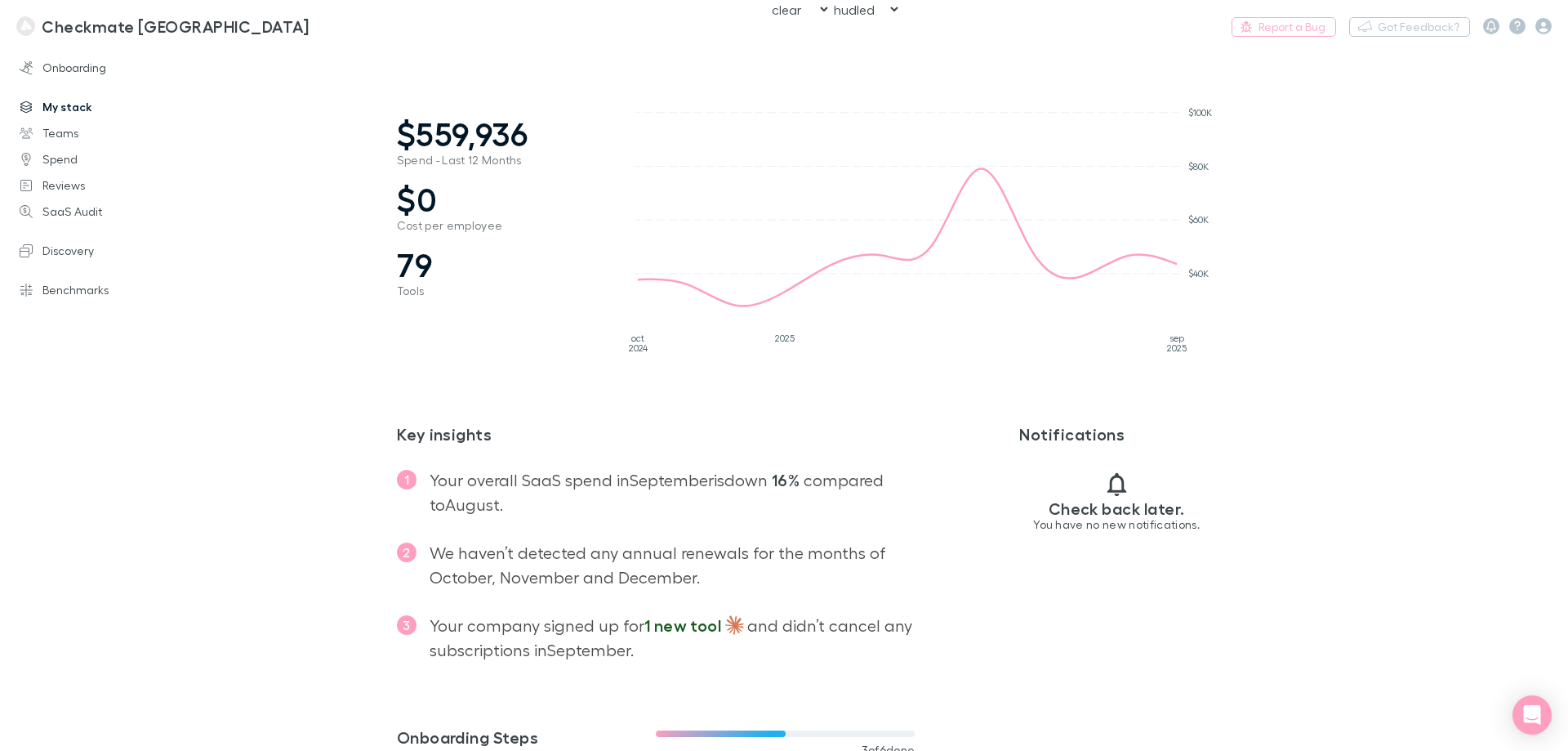
click at [71, 110] on link "My stack" at bounding box center [112, 107] width 217 height 26
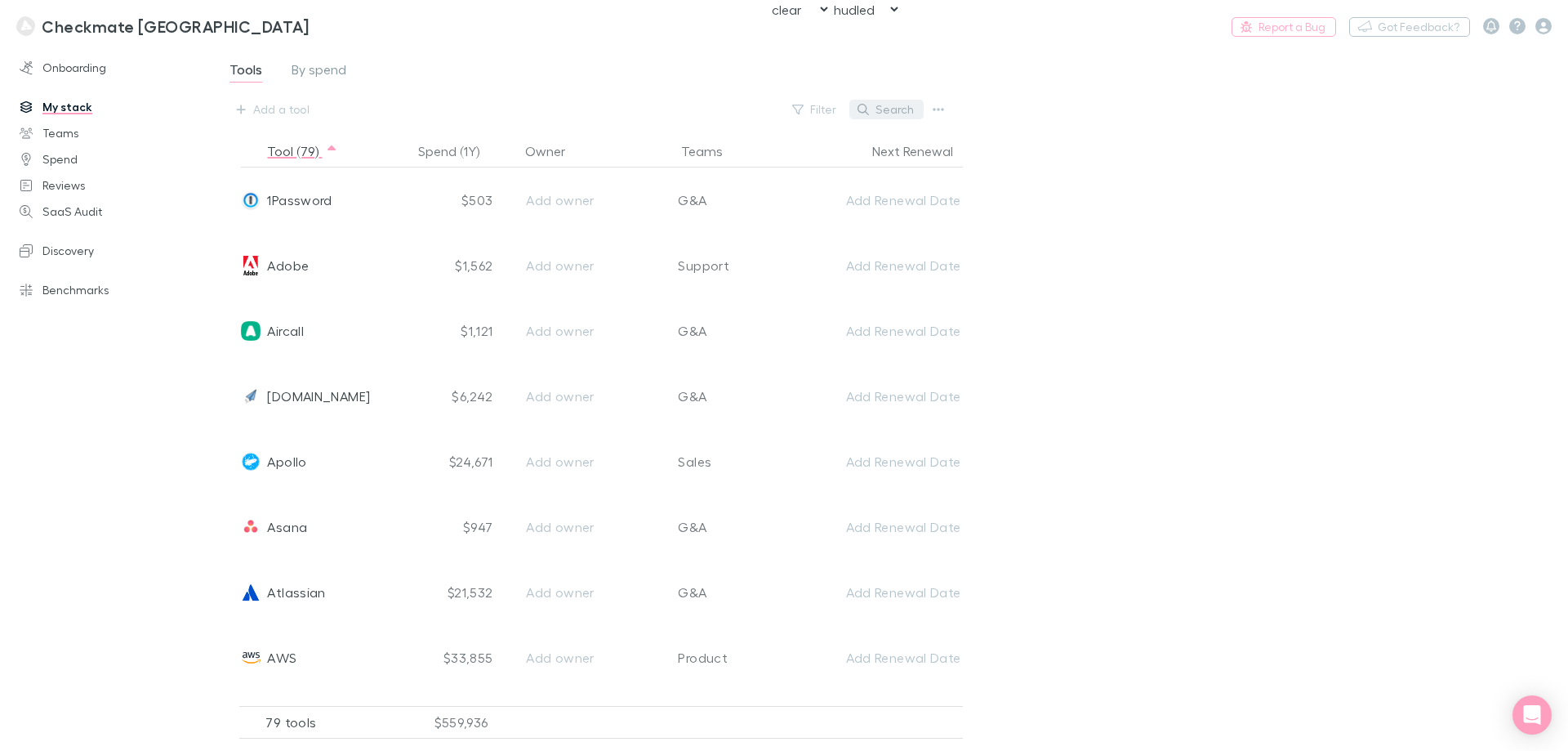
click at [869, 104] on icon "button" at bounding box center [863, 110] width 12 height 12
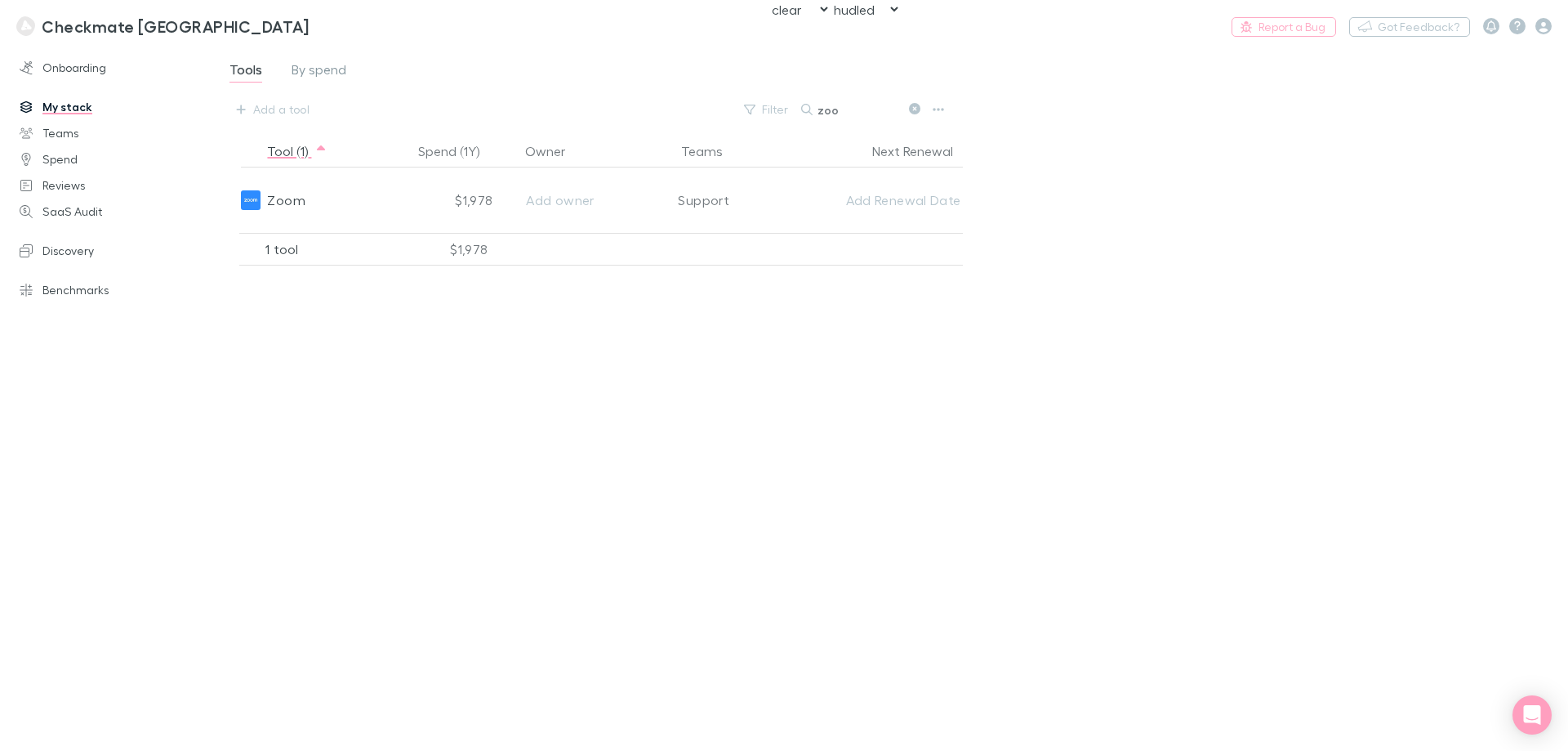
type input "zoom"
type input "micros"
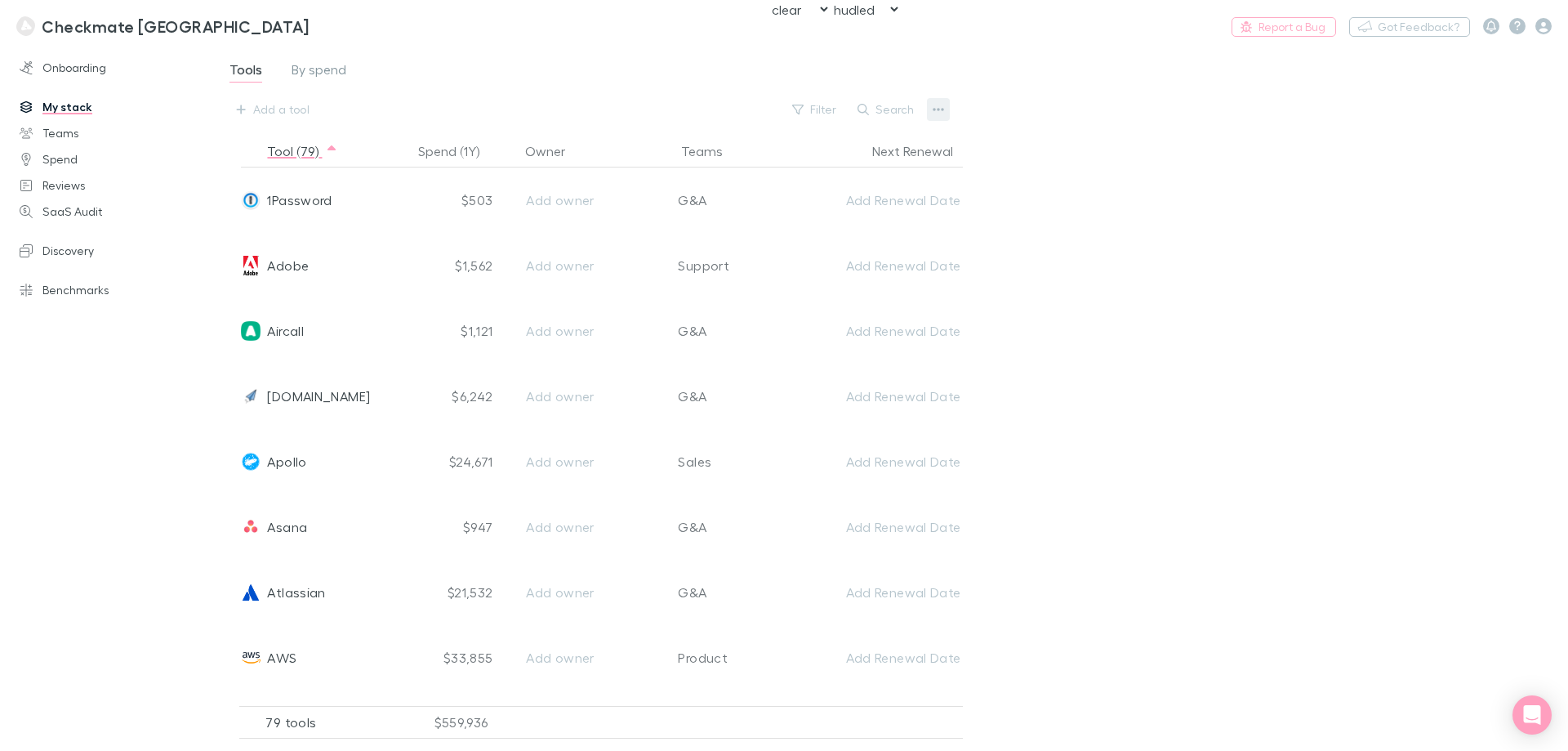
click at [944, 109] on button "button" at bounding box center [938, 109] width 22 height 22
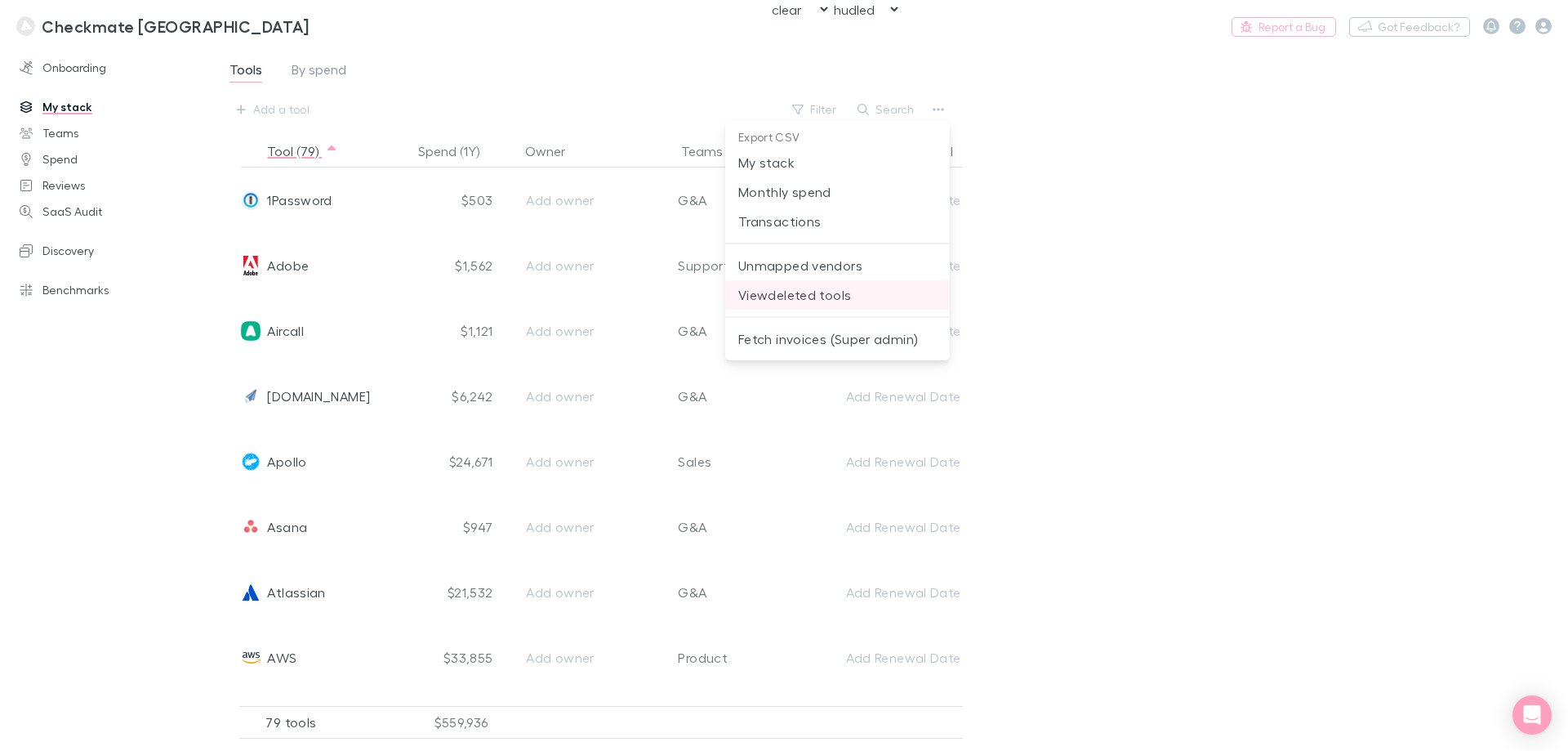
click at [807, 294] on span "View deleted tools" at bounding box center [837, 295] width 198 height 20
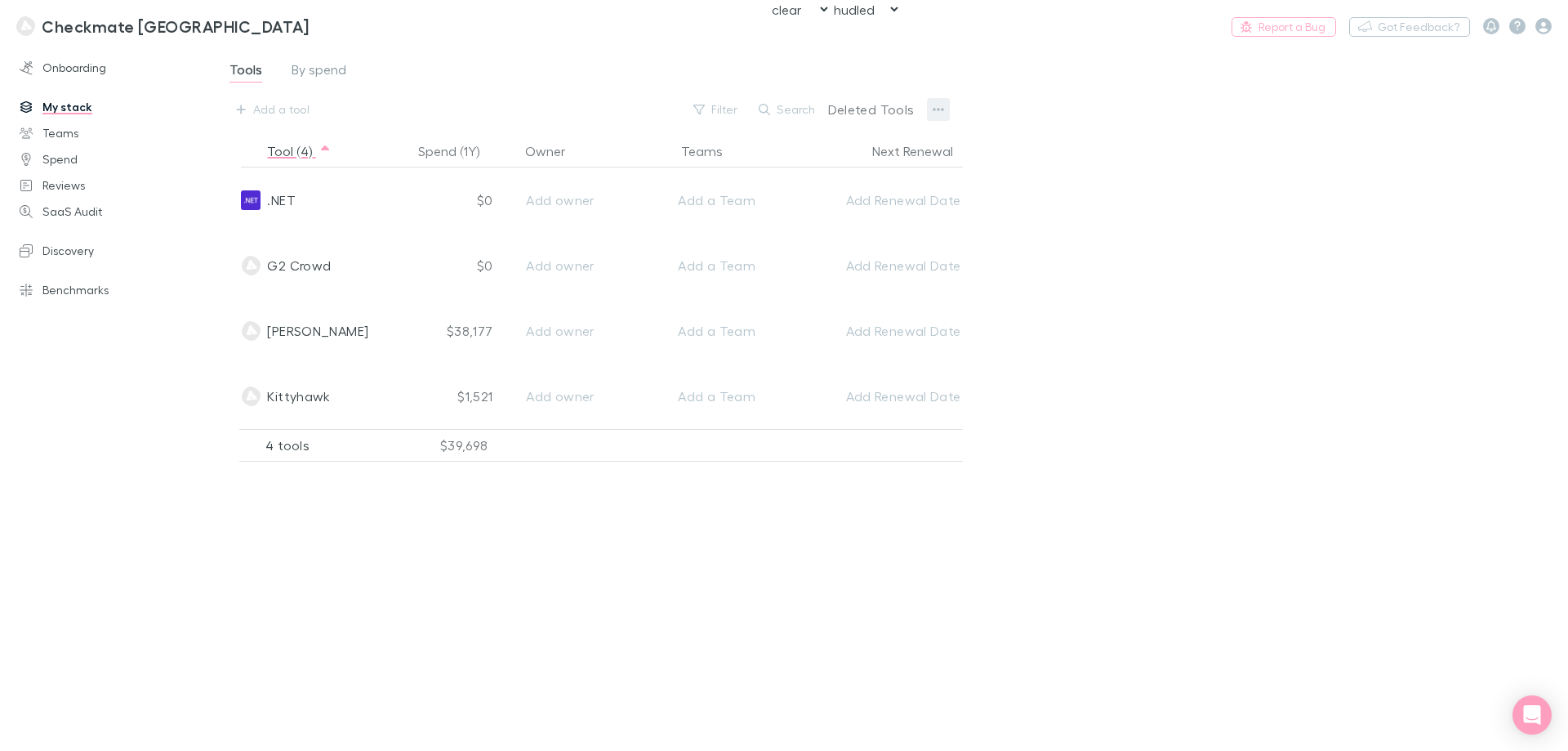
click at [935, 109] on icon "button" at bounding box center [939, 110] width 12 height 4
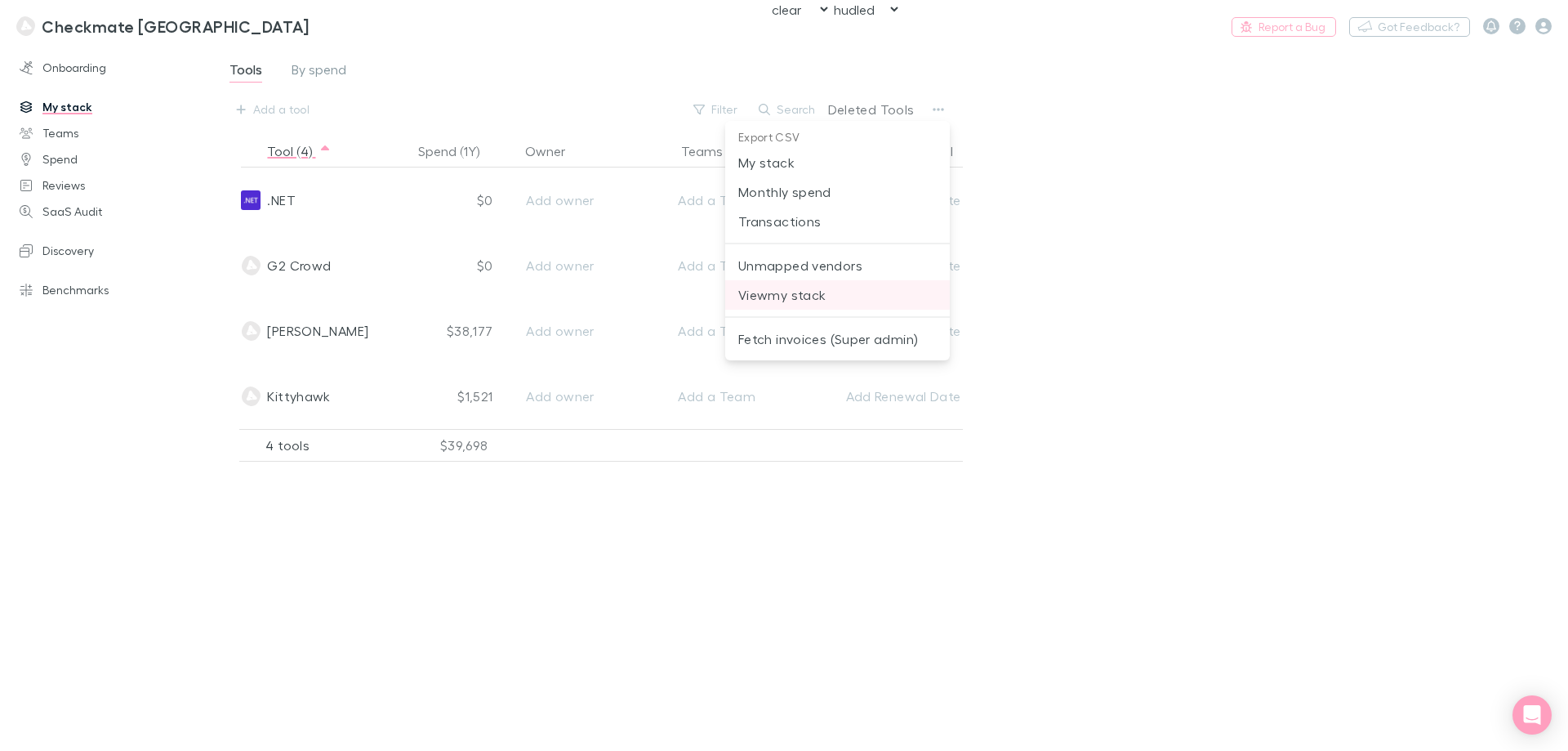
click at [841, 302] on span "View my stack" at bounding box center [837, 295] width 198 height 20
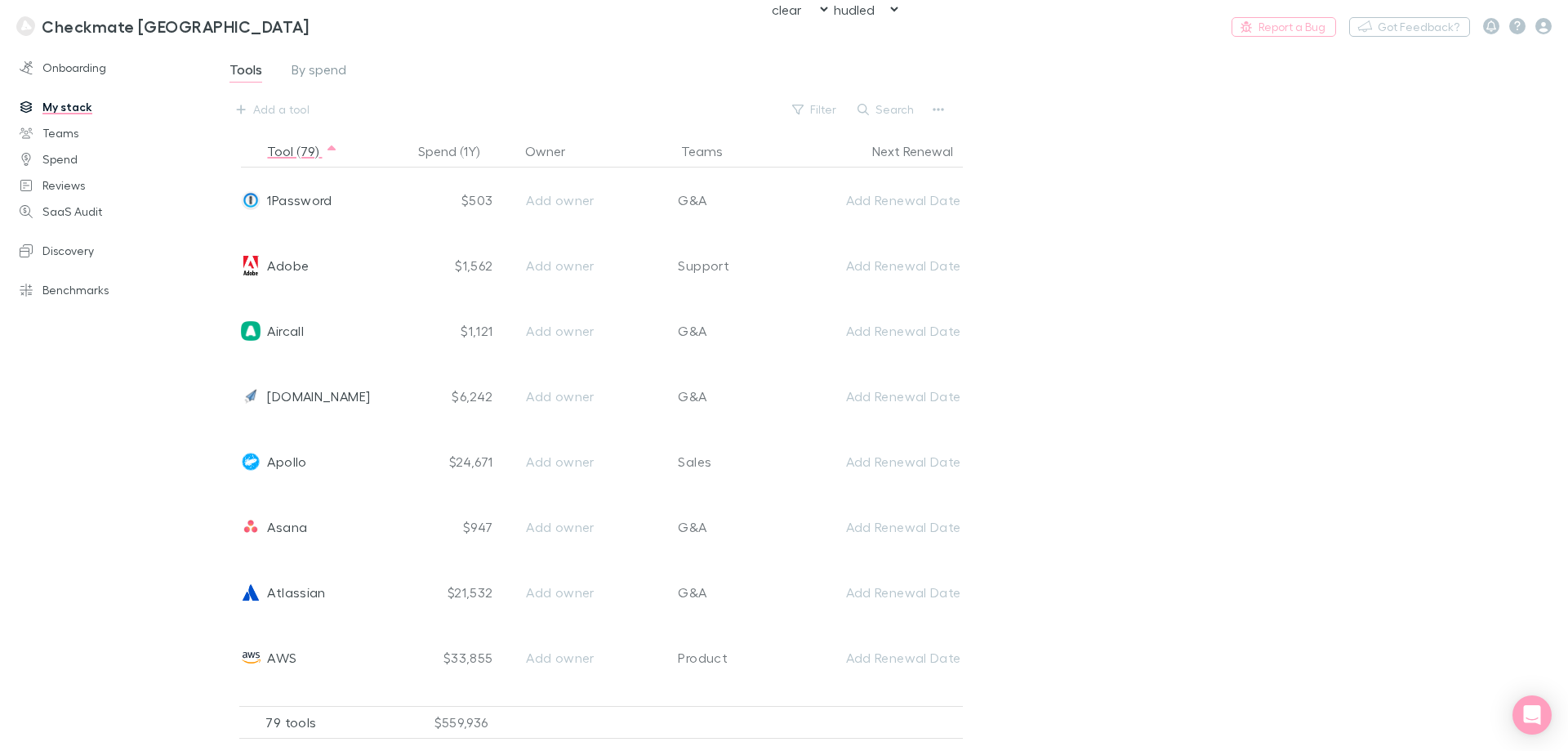
click at [1219, 272] on div "Tools By spend Add a tool Filter Search Tool (79) Spend (1Y) Owner Teams Next R…" at bounding box center [890, 392] width 1357 height 693
drag, startPoint x: 1274, startPoint y: 230, endPoint x: 1162, endPoint y: 30, distance: 229.2
click at [1274, 230] on div "Tools By spend Add a tool Filter Search Tool (79) Spend (1Y) Owner Teams Next R…" at bounding box center [890, 392] width 1357 height 693
click at [1299, 340] on div "Tools By spend Add a tool Filter Search Tool (79) Spend (1Y) Owner Teams Next R…" at bounding box center [890, 392] width 1357 height 693
click at [326, 29] on button "Switch company" at bounding box center [380, 26] width 108 height 20
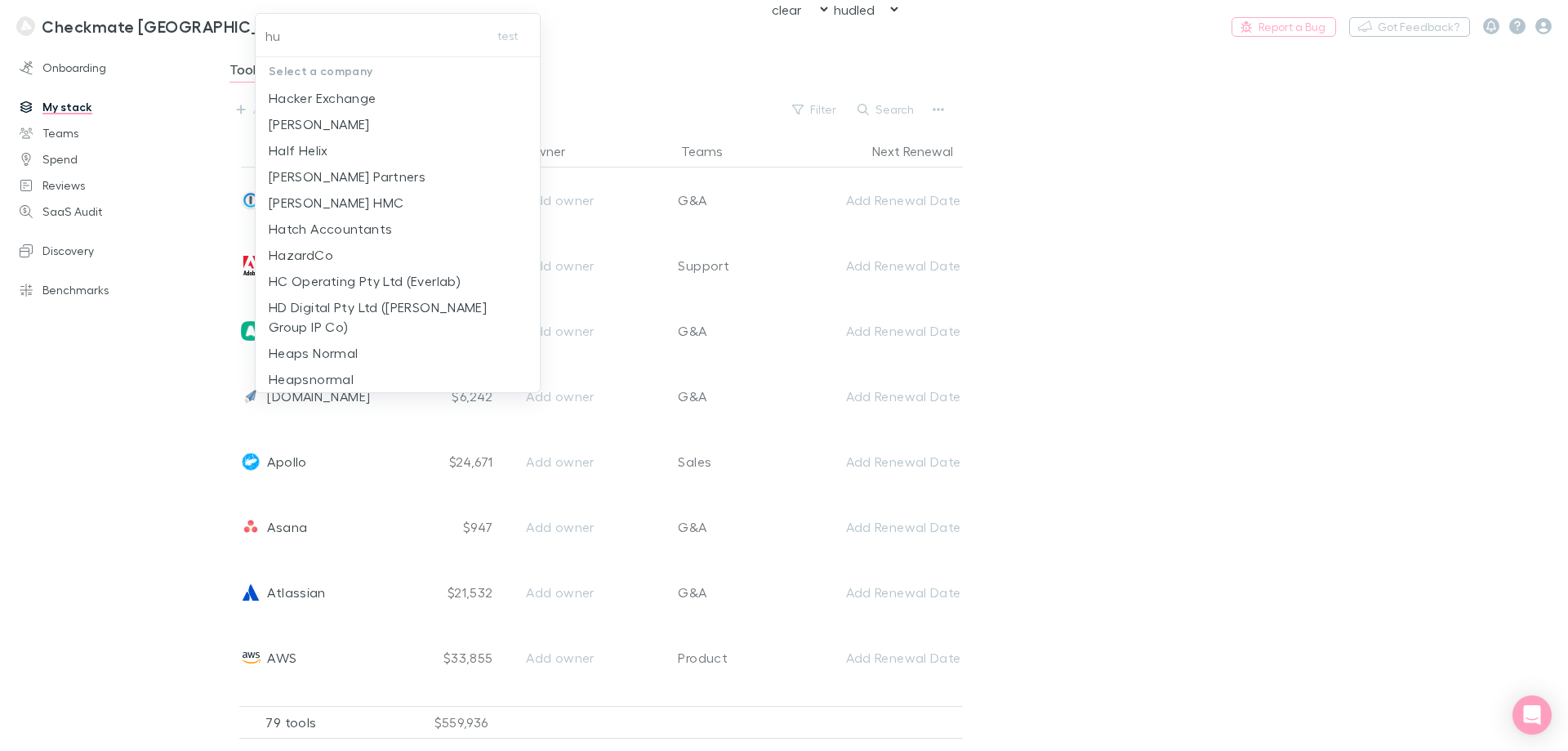
type input "hud"
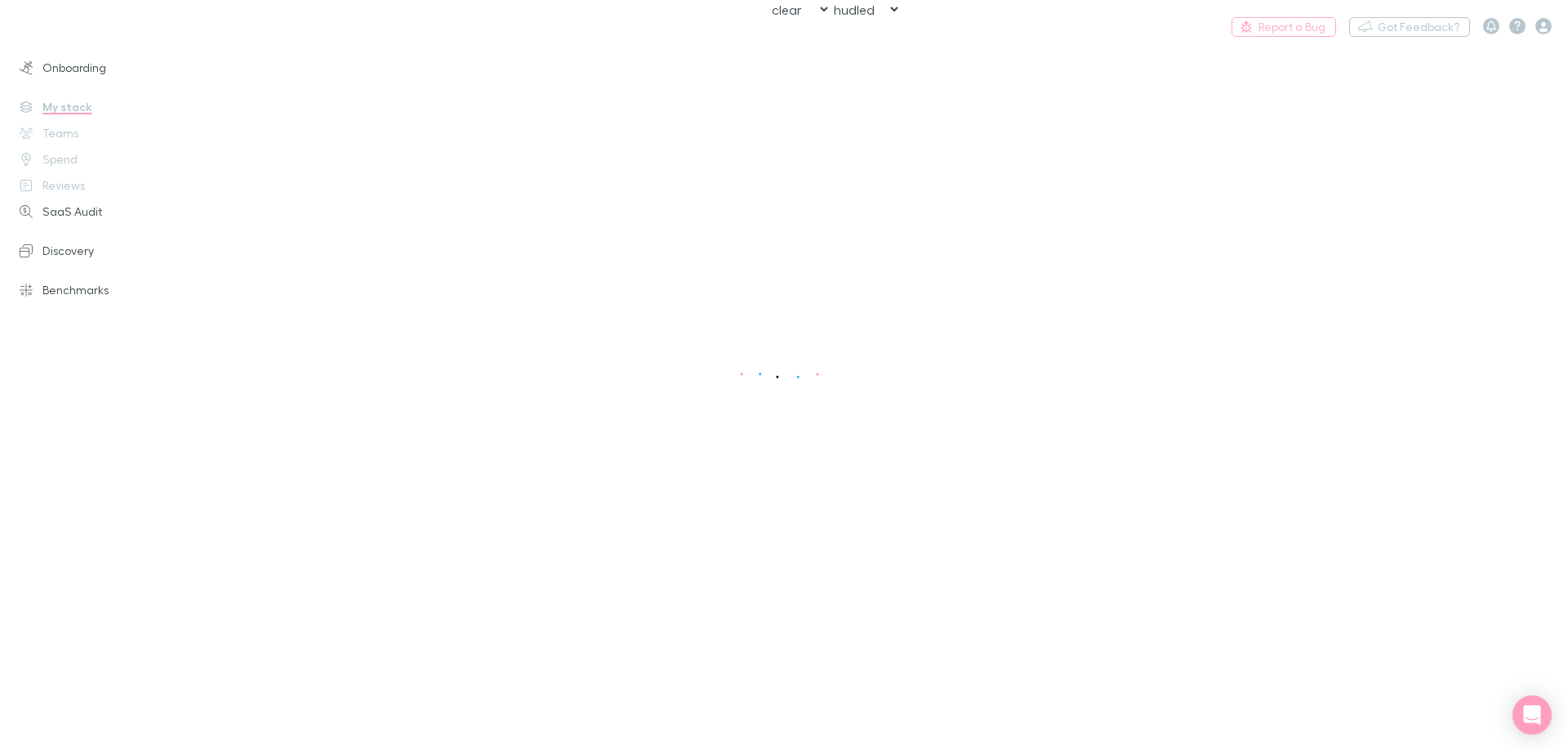
click at [861, 8] on select "rechargly hudled clear" at bounding box center [866, 9] width 70 height 17
select select "NONE"
select select "hudled"
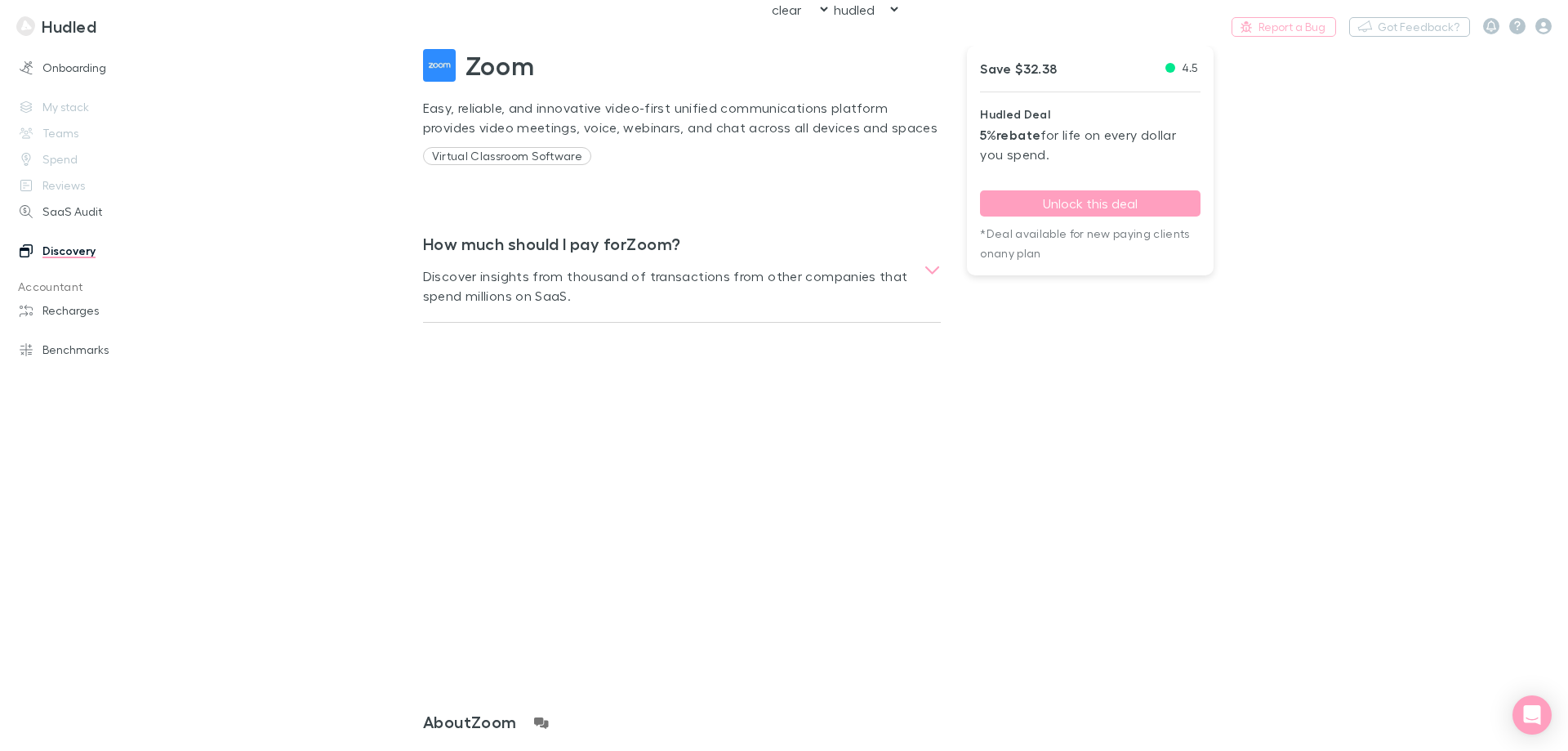
click at [257, 200] on main "Zoom Easy, reliable, and innovative video-first unified communications platform…" at bounding box center [890, 398] width 1357 height 705
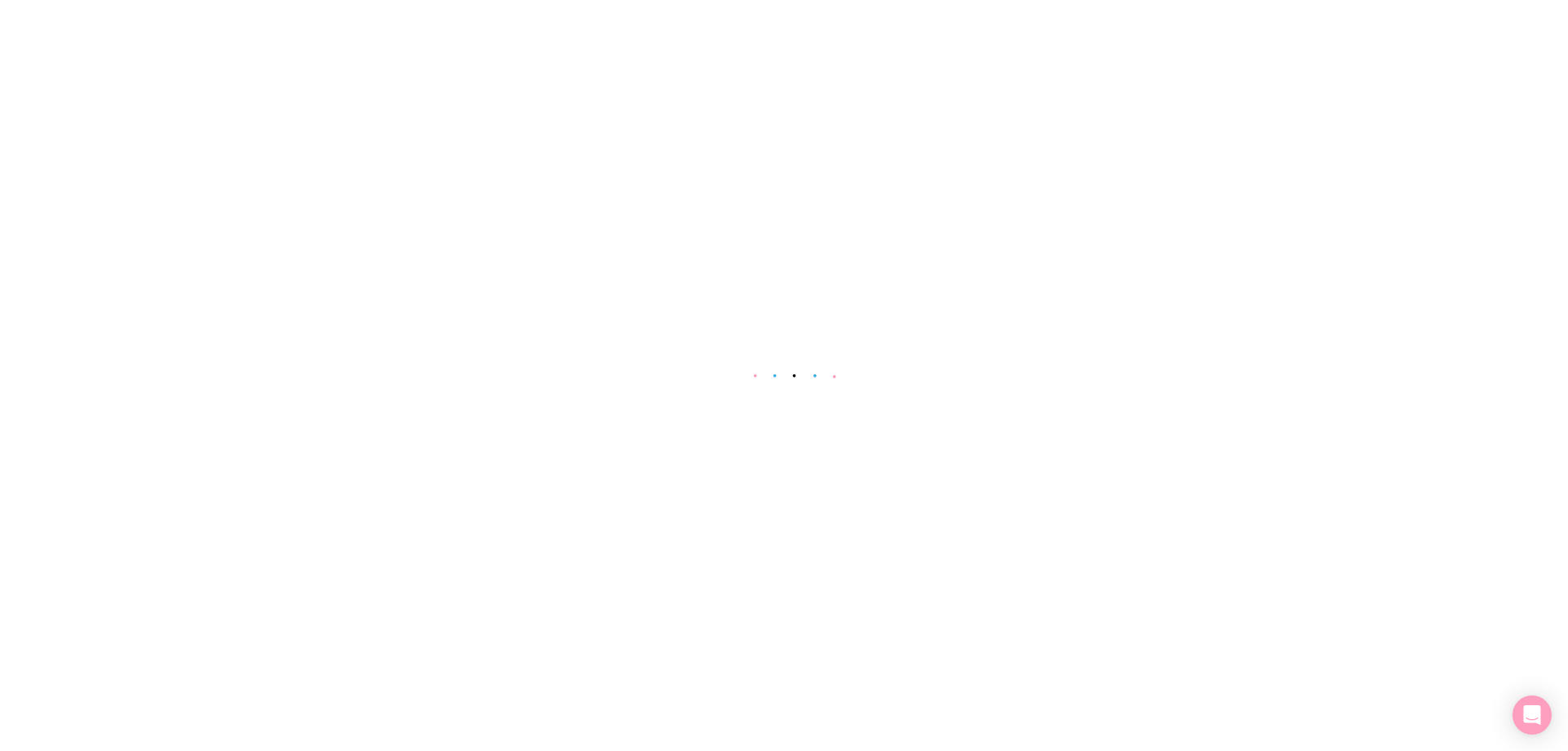
select select "NONE"
select select "hudled"
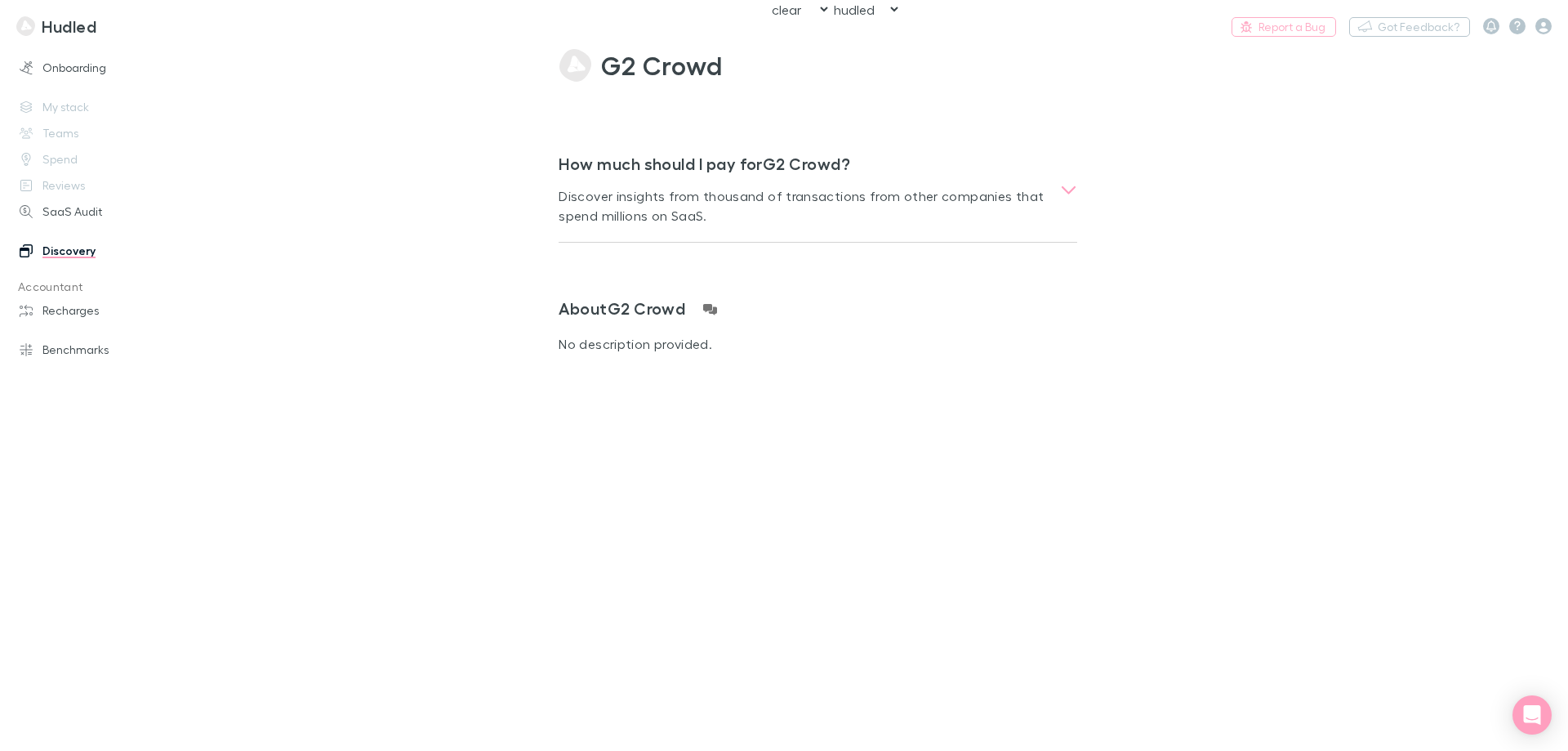
click at [355, 228] on main "G2 Crowd How much should I pay for G2 Crowd ? Discover insights from thousand o…" at bounding box center [890, 398] width 1357 height 705
